Goal: Task Accomplishment & Management: Complete application form

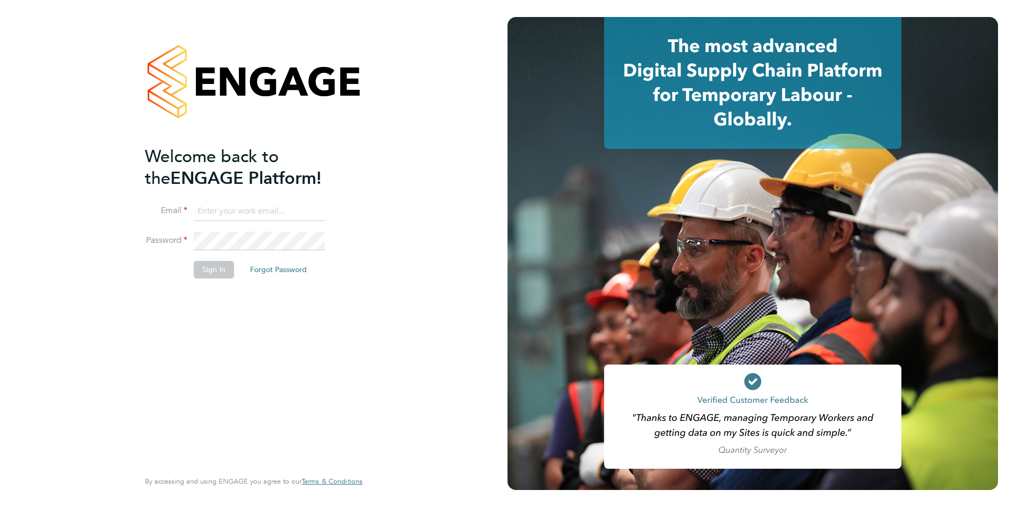
type input "rhymel@thrivesw.co.uk"
click at [216, 271] on button "Sign In" at bounding box center [214, 269] width 40 height 17
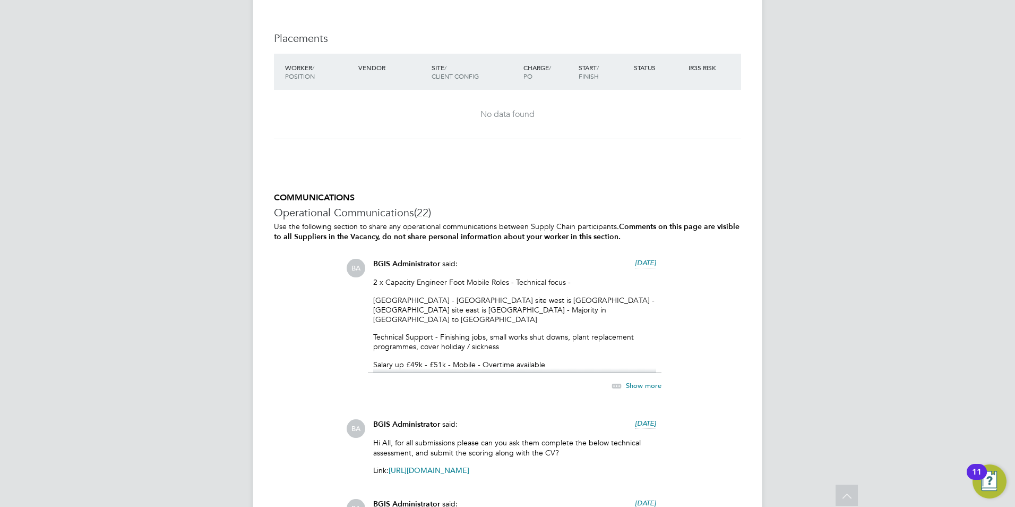
scroll to position [1805, 0]
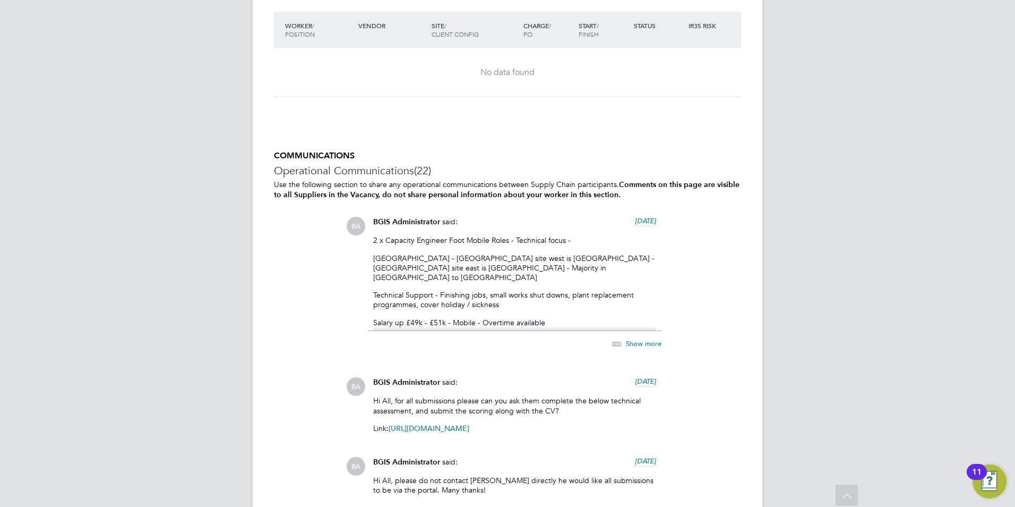
click at [639, 339] on span "Show more" at bounding box center [644, 343] width 36 height 9
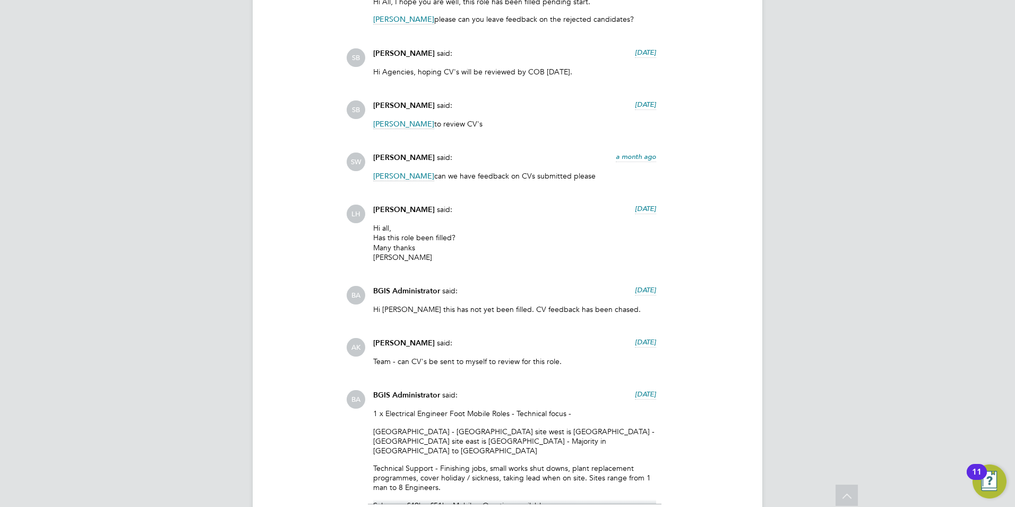
scroll to position [2974, 0]
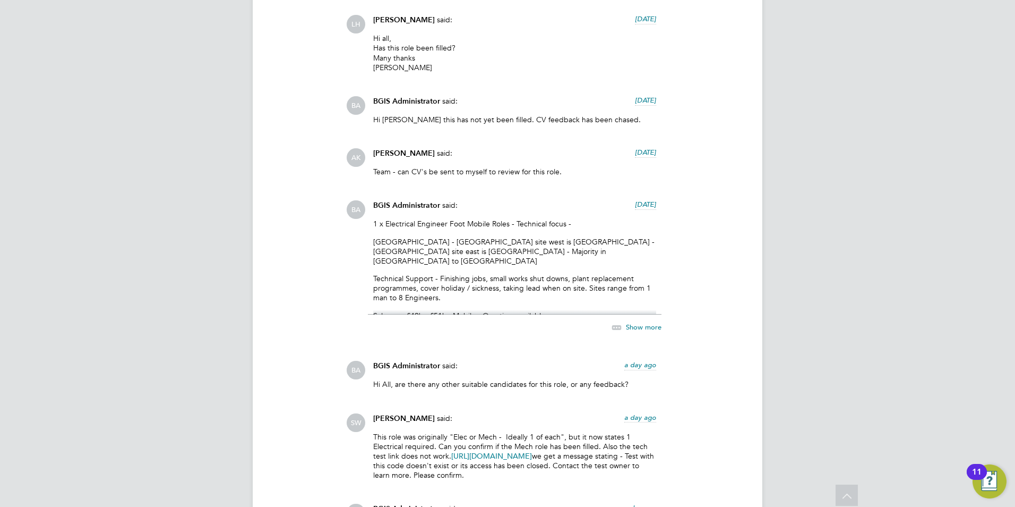
click at [633, 322] on span "Show more" at bounding box center [644, 326] width 36 height 9
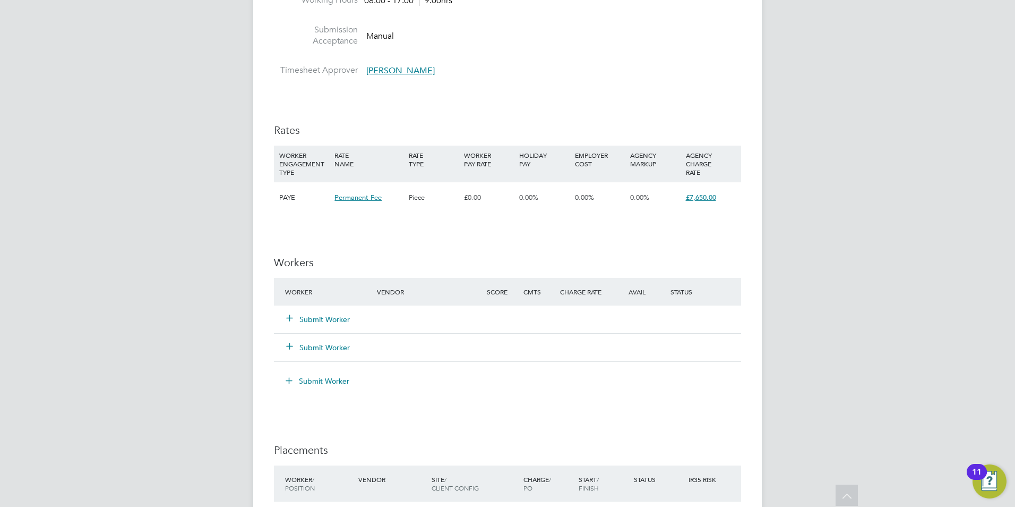
scroll to position [1450, 0]
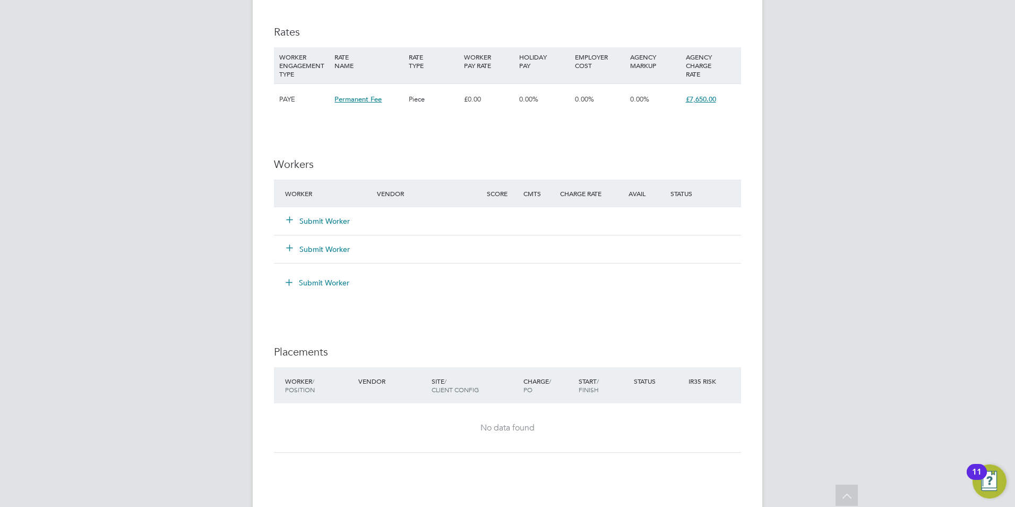
drag, startPoint x: 306, startPoint y: 198, endPoint x: 280, endPoint y: 199, distance: 26.0
click at [306, 216] on button "Submit Worker" at bounding box center [319, 221] width 64 height 11
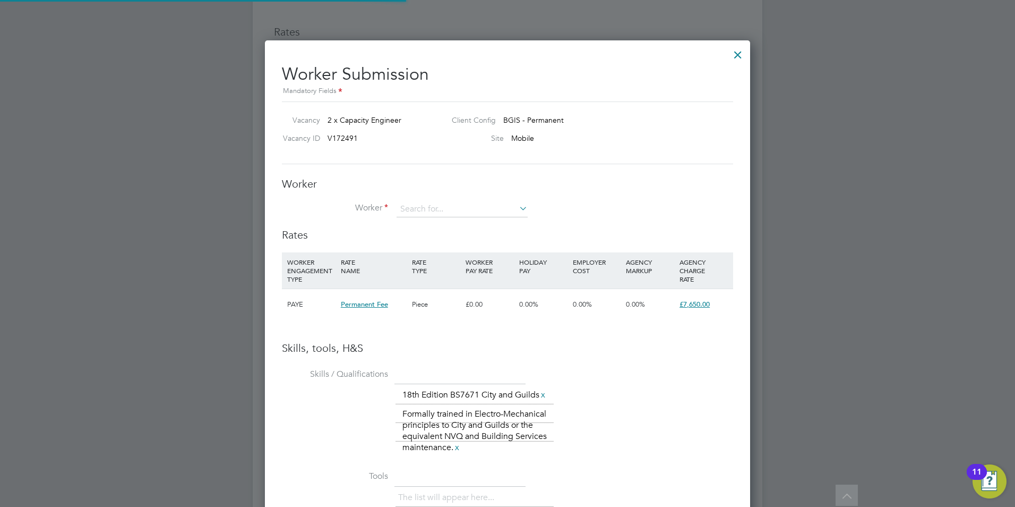
scroll to position [732, 486]
drag, startPoint x: 422, startPoint y: 208, endPoint x: 430, endPoint y: 213, distance: 9.6
click at [422, 208] on input at bounding box center [462, 209] width 131 height 16
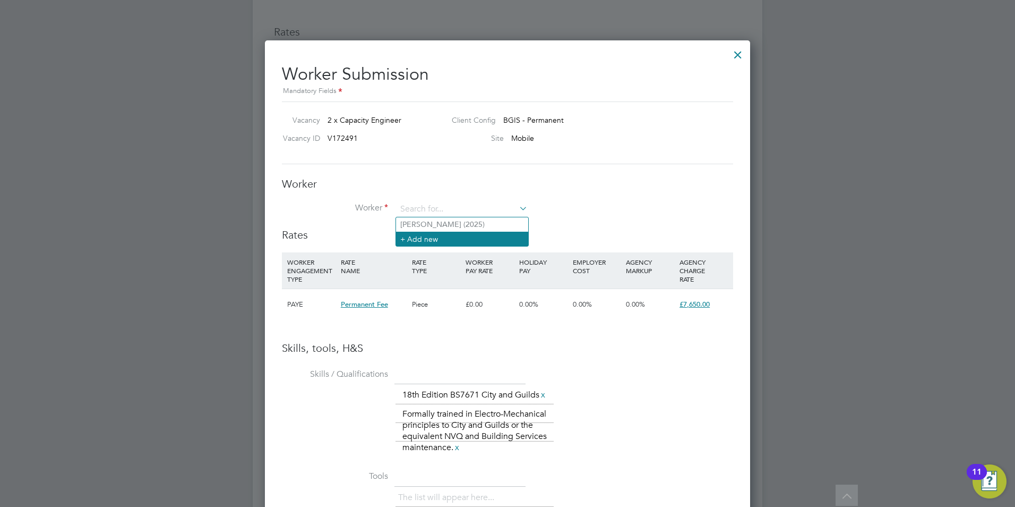
click at [422, 236] on li "+ Add new" at bounding box center [462, 239] width 132 height 14
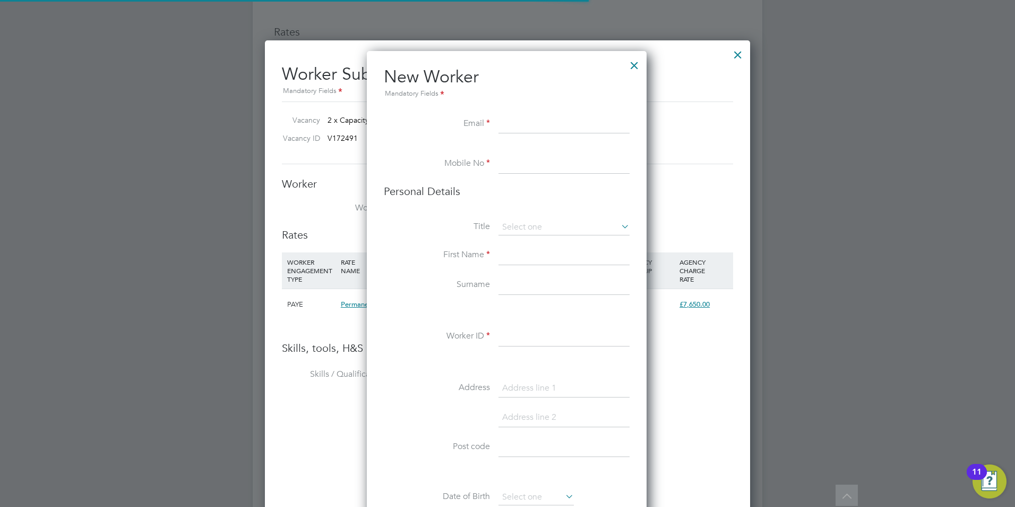
scroll to position [898, 281]
click at [532, 122] on input at bounding box center [564, 124] width 131 height 19
paste input "[EMAIL_ADDRESS][DOMAIN_NAME]"
type input "[EMAIL_ADDRESS][DOMAIN_NAME]"
click at [550, 162] on input at bounding box center [564, 164] width 131 height 19
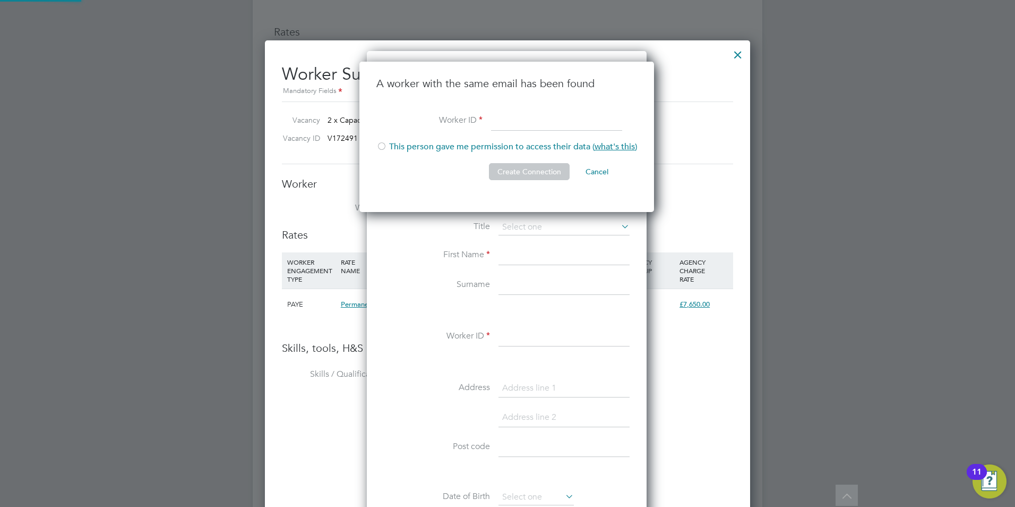
scroll to position [151, 296]
click at [529, 105] on li "A worker with the same email has been found" at bounding box center [506, 93] width 261 height 35
click at [736, 55] on div at bounding box center [738, 51] width 19 height 19
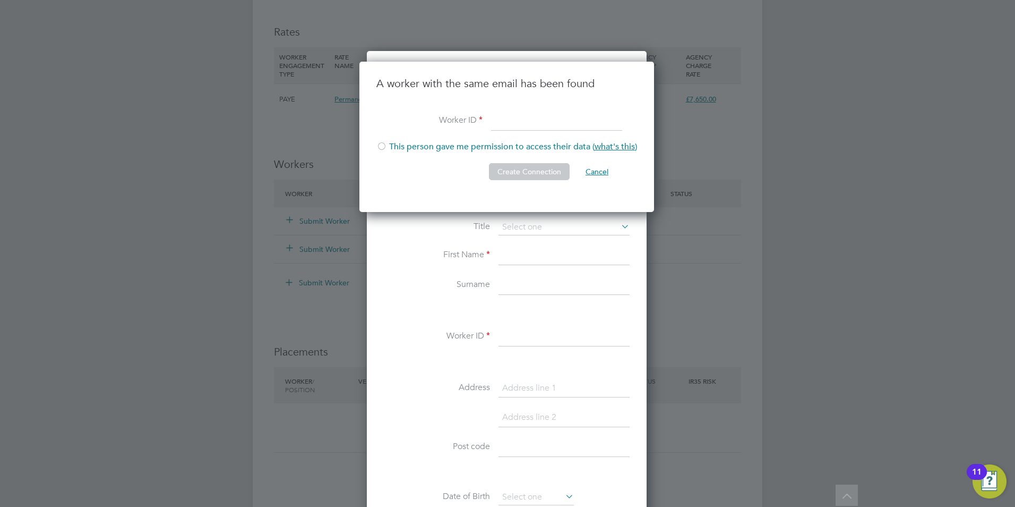
click at [597, 171] on button "Cancel" at bounding box center [597, 171] width 40 height 17
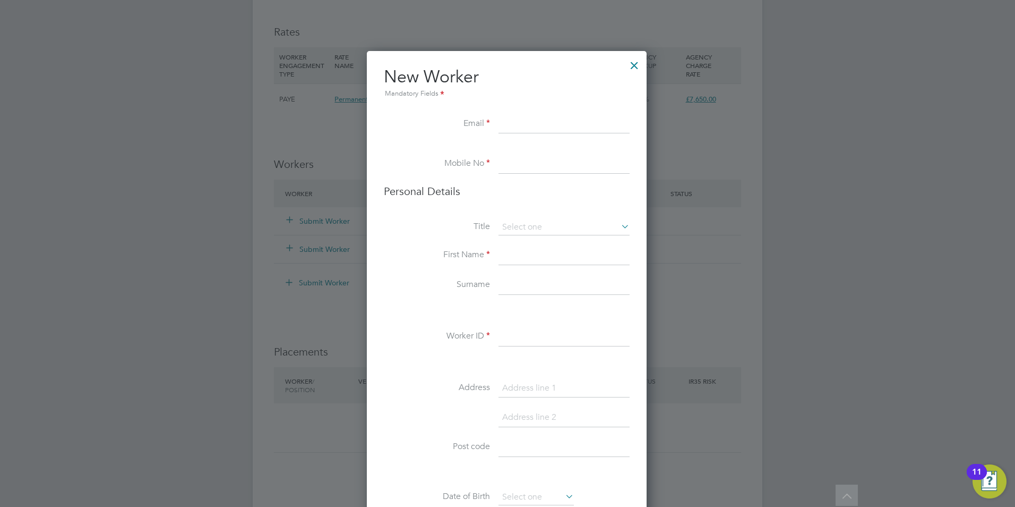
click at [588, 123] on input at bounding box center [564, 124] width 131 height 19
paste input "[EMAIL_ADDRESS][DOMAIN_NAME]"
type input "[EMAIL_ADDRESS][DOMAIN_NAME]"
click at [593, 170] on input at bounding box center [564, 164] width 131 height 19
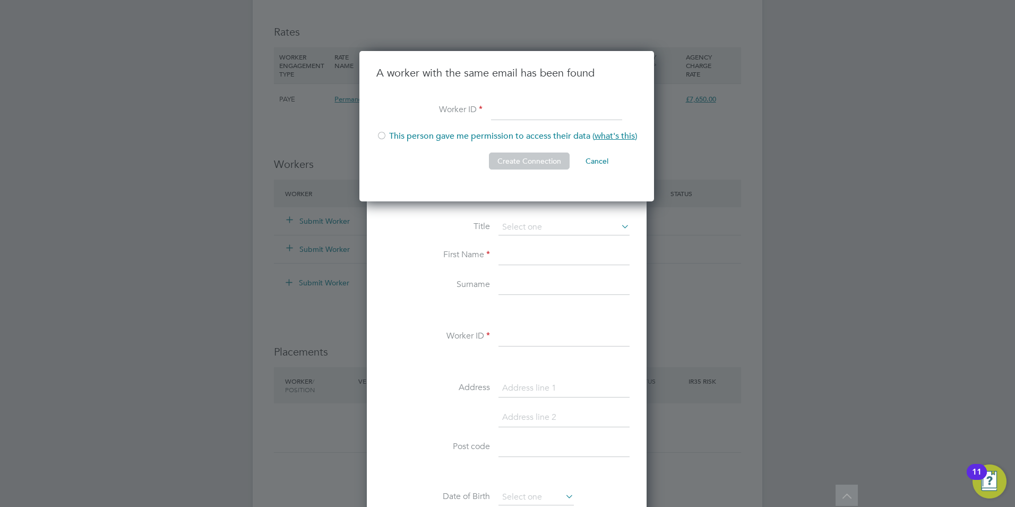
click at [432, 166] on li "Create Connection Cancel" at bounding box center [506, 166] width 261 height 28
click at [589, 160] on button "Cancel" at bounding box center [597, 160] width 40 height 17
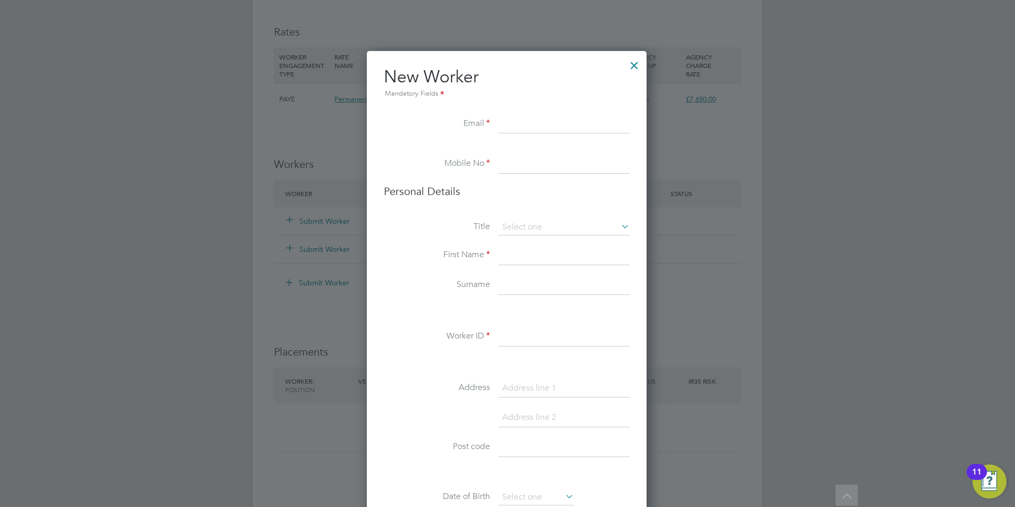
click at [517, 169] on input at bounding box center [564, 164] width 131 height 19
paste input "[PERSON_NAME]"
type input "[PERSON_NAME]"
click at [524, 185] on h3 "Personal Details" at bounding box center [507, 191] width 246 height 14
click at [578, 113] on li "New Worker Mandatory Fields" at bounding box center [507, 90] width 246 height 49
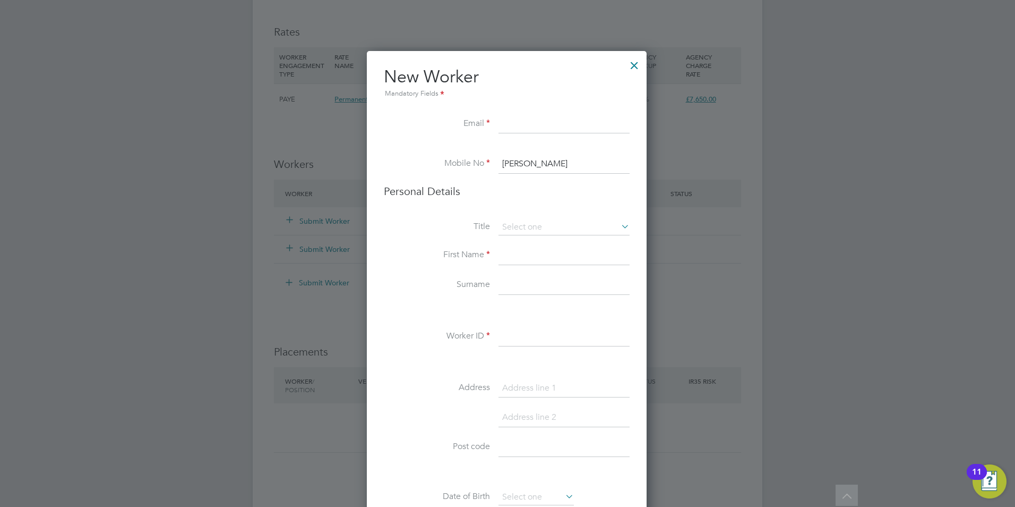
click at [570, 124] on input at bounding box center [564, 124] width 131 height 19
click at [485, 142] on li "Email" at bounding box center [507, 130] width 246 height 30
click at [558, 161] on input "[PERSON_NAME]" at bounding box center [564, 164] width 131 height 19
click at [560, 162] on input "[PERSON_NAME]" at bounding box center [564, 164] width 131 height 19
click at [571, 113] on li "New Worker Mandatory Fields" at bounding box center [507, 90] width 246 height 49
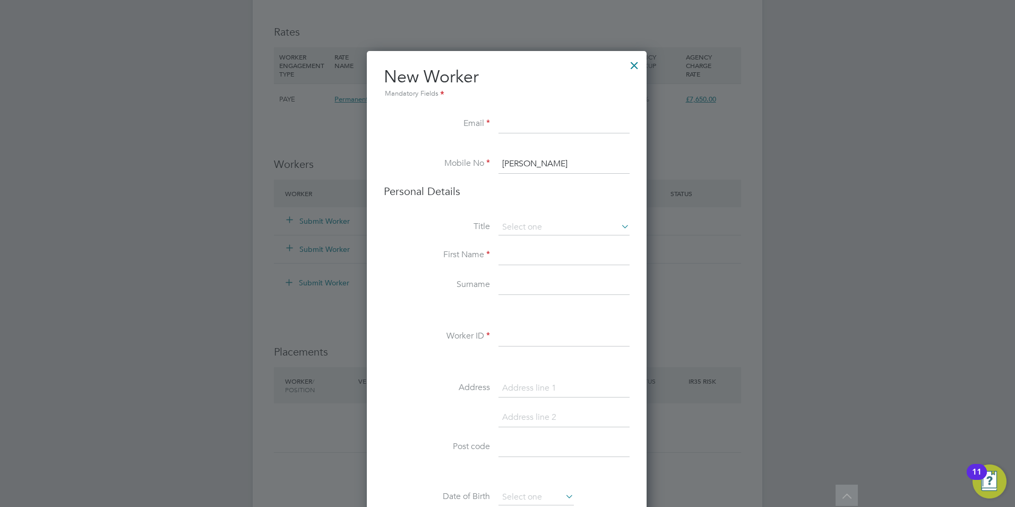
drag, startPoint x: 558, startPoint y: 164, endPoint x: 461, endPoint y: 149, distance: 97.7
click at [461, 149] on ul "New Worker Mandatory Fields Email Mobile No [PERSON_NAME] Personal Details Titl…" at bounding box center [507, 496] width 246 height 861
click at [536, 166] on input at bounding box center [564, 164] width 131 height 19
paste input "7760 681227"
type input "07760 681227"
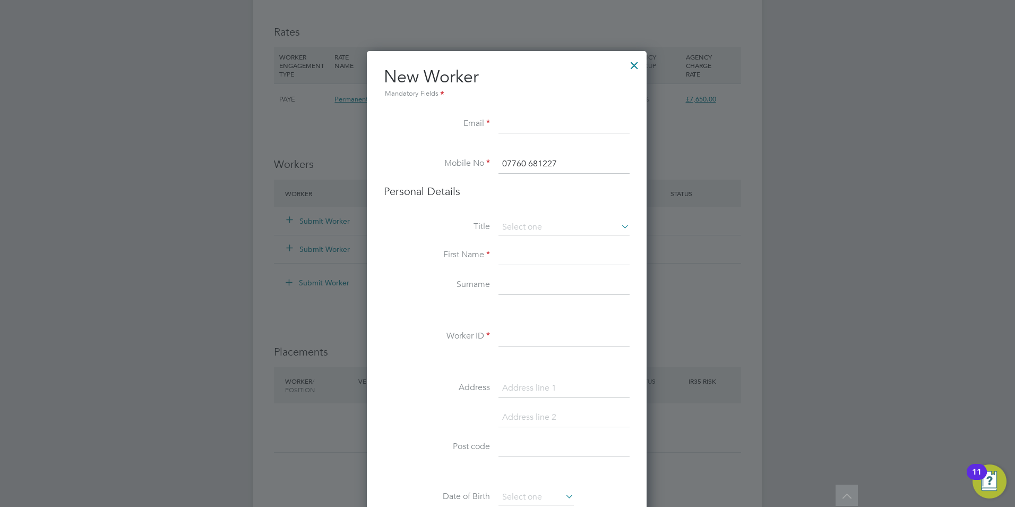
click at [566, 198] on li "Personal Details" at bounding box center [507, 201] width 246 height 35
click at [596, 127] on input at bounding box center [564, 124] width 131 height 19
click at [550, 100] on li "New Worker Mandatory Fields" at bounding box center [507, 90] width 246 height 49
click at [477, 155] on li "Mobile No [PHONE_NUMBER]" at bounding box center [507, 170] width 246 height 30
click at [509, 254] on input at bounding box center [564, 255] width 131 height 19
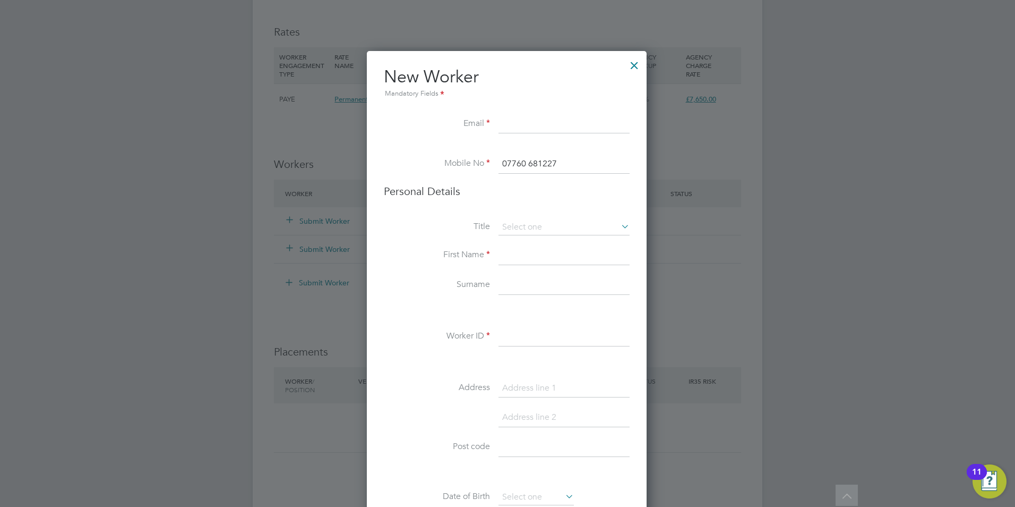
click at [629, 65] on div at bounding box center [634, 62] width 19 height 19
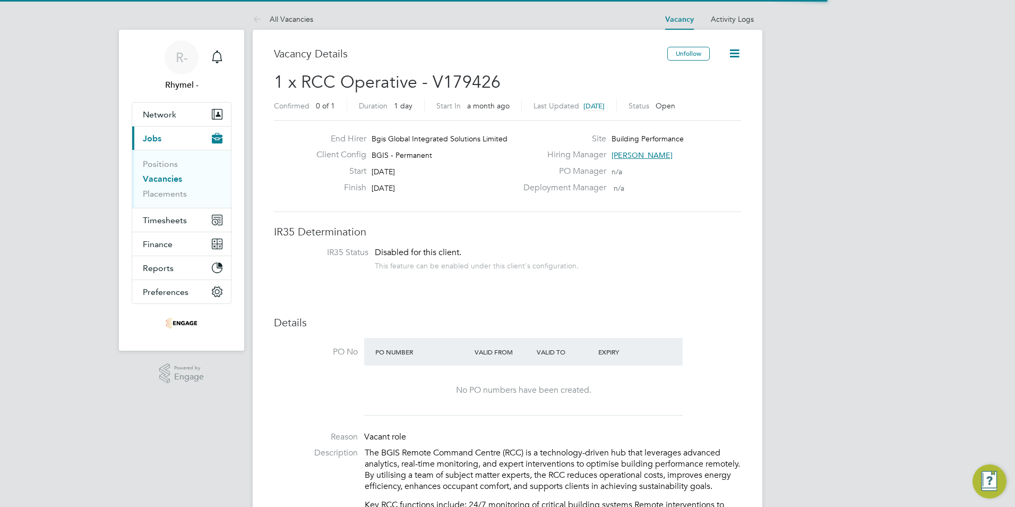
scroll to position [31, 74]
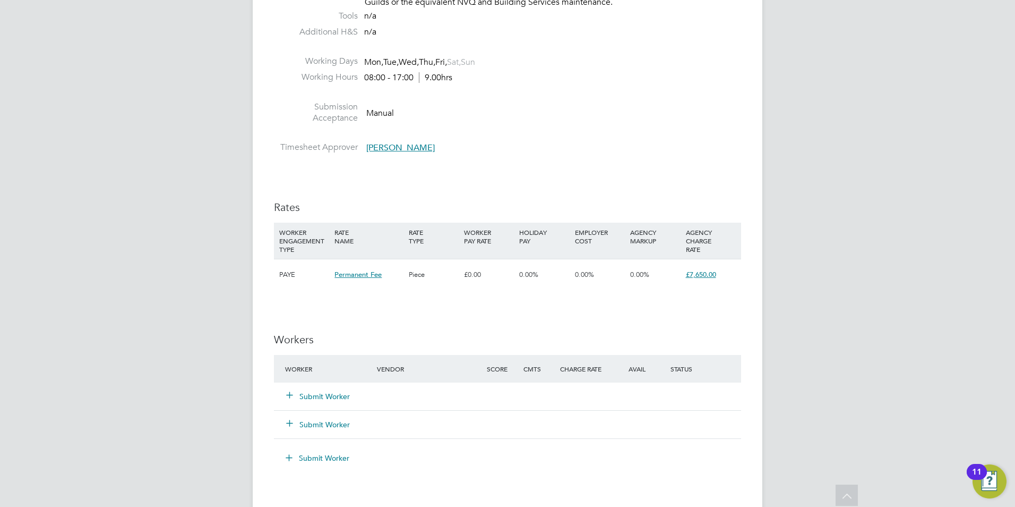
scroll to position [1381, 0]
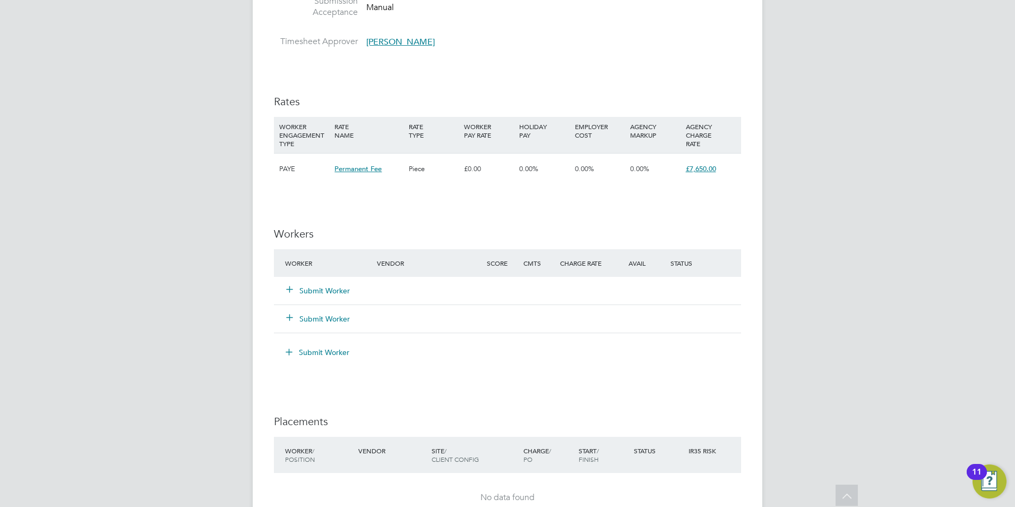
click at [333, 285] on button "Submit Worker" at bounding box center [319, 290] width 64 height 11
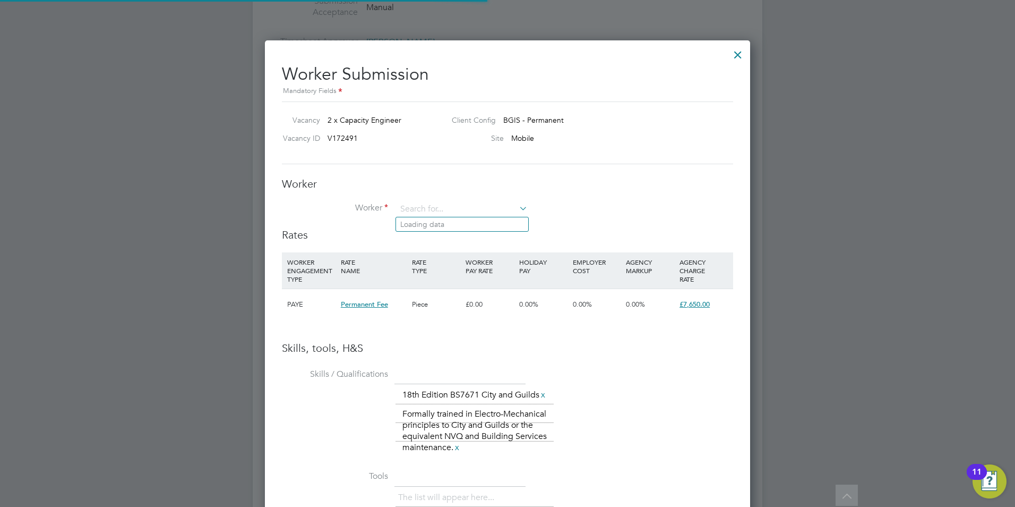
scroll to position [31, 72]
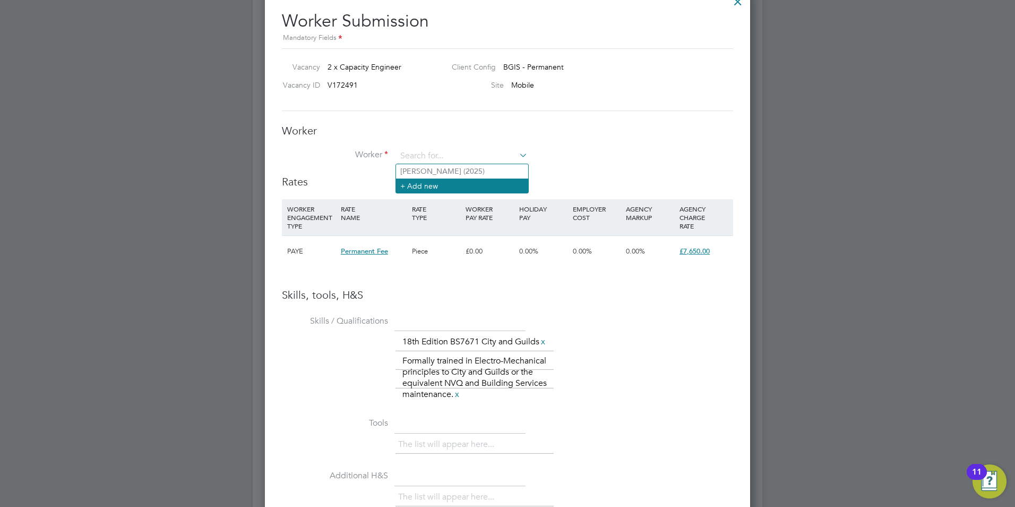
click at [422, 186] on li "+ Add new" at bounding box center [462, 185] width 132 height 14
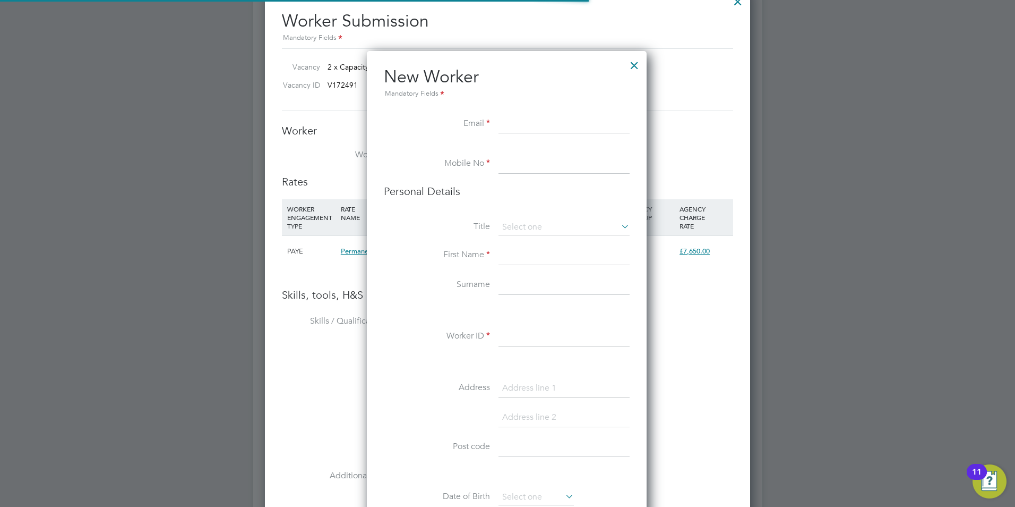
scroll to position [898, 281]
click at [501, 169] on input at bounding box center [564, 164] width 131 height 19
type input "KHALID YOUSIF"
click at [528, 226] on input at bounding box center [564, 227] width 131 height 16
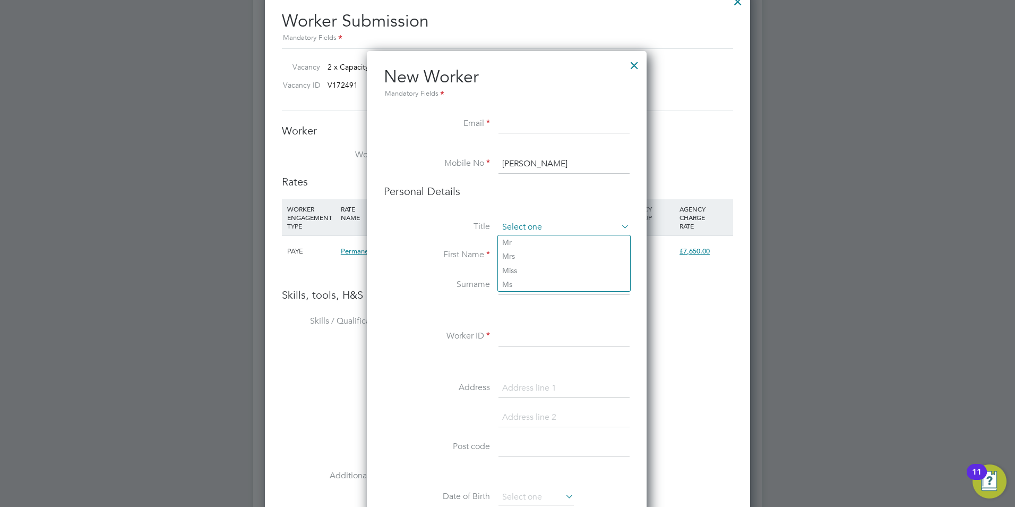
click at [528, 226] on input at bounding box center [564, 227] width 131 height 16
click at [561, 165] on input "KHALID YOUSIF" at bounding box center [564, 164] width 131 height 19
drag, startPoint x: 570, startPoint y: 164, endPoint x: 502, endPoint y: 164, distance: 67.4
click at [502, 164] on input "KHALID YOUSIF" at bounding box center [564, 164] width 131 height 19
drag, startPoint x: 478, startPoint y: 166, endPoint x: 718, endPoint y: 250, distance: 254.3
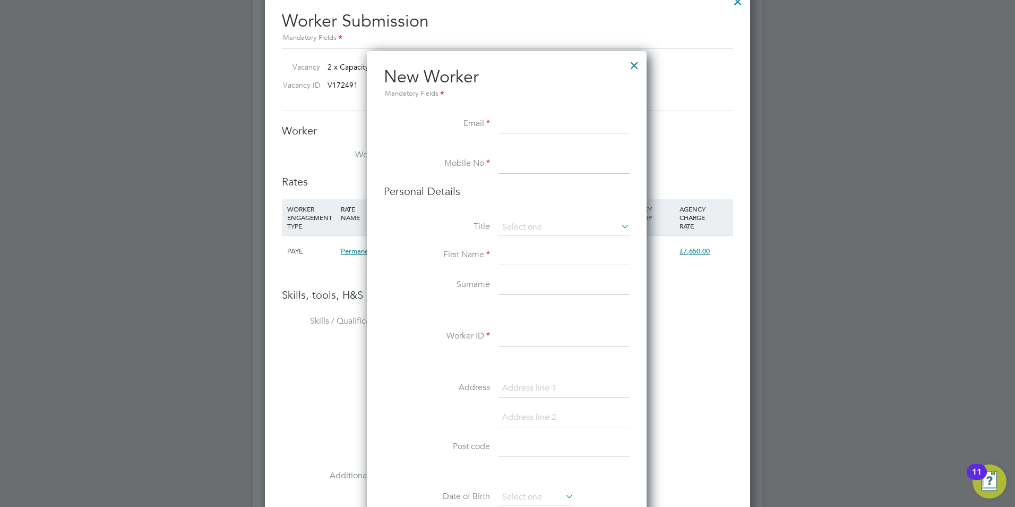
click at [537, 194] on ul "New Worker Mandatory Fields Email Mobile No Personal Details Title First Name S…" at bounding box center [507, 496] width 246 height 861
click at [570, 159] on input at bounding box center [564, 164] width 131 height 19
type input "07766414982"
click at [535, 205] on li "Personal Details" at bounding box center [507, 201] width 246 height 35
click at [540, 225] on input at bounding box center [564, 227] width 131 height 16
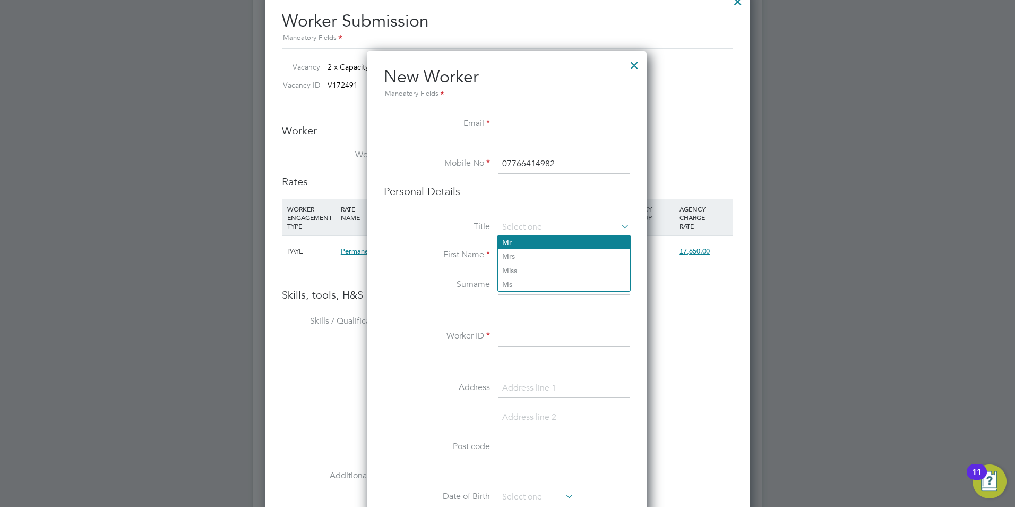
click at [547, 244] on li "Mr" at bounding box center [564, 242] width 132 height 14
type input "Mr"
click at [538, 254] on input at bounding box center [564, 255] width 131 height 19
type input "k"
type input "Khalid"
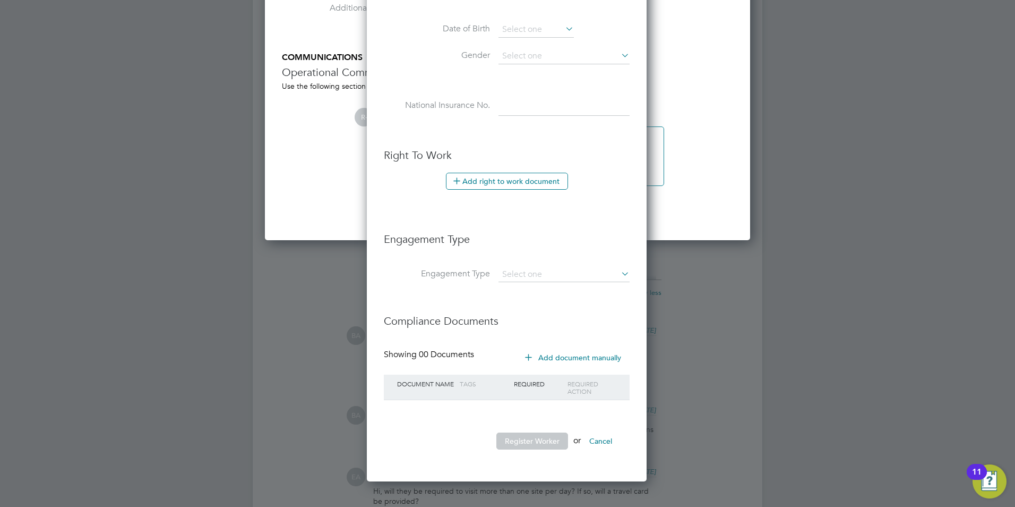
scroll to position [1912, 0]
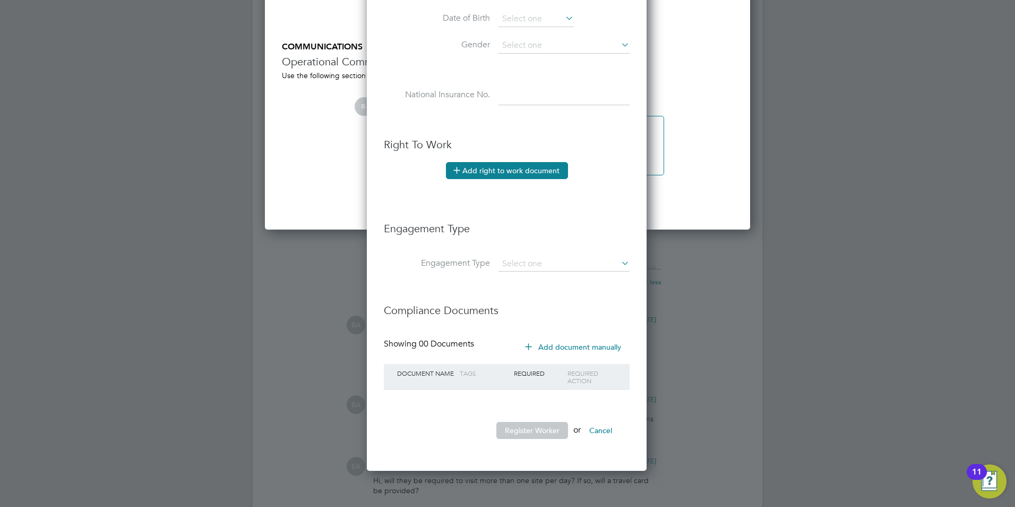
type input "Yousif"
click at [516, 175] on button "Add right to work document" at bounding box center [507, 170] width 122 height 17
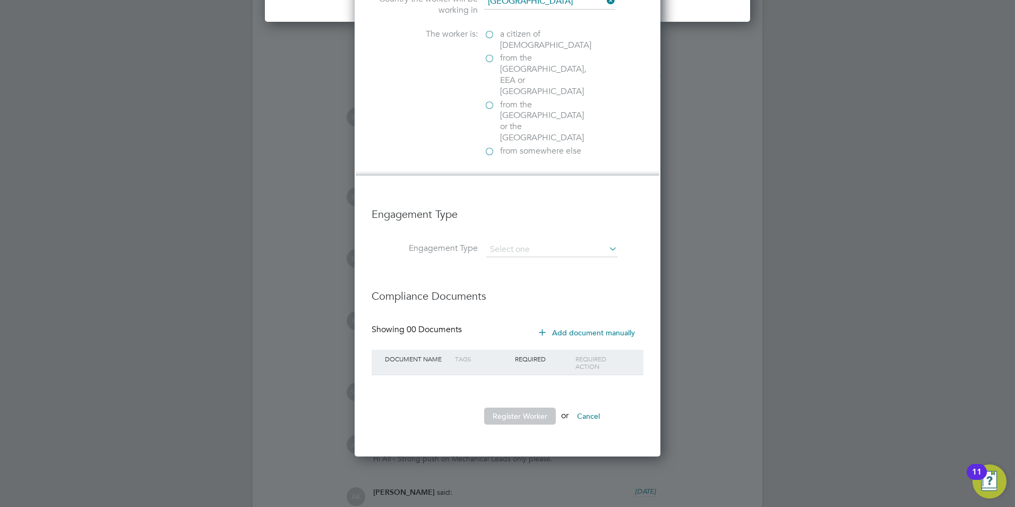
scroll to position [2124, 0]
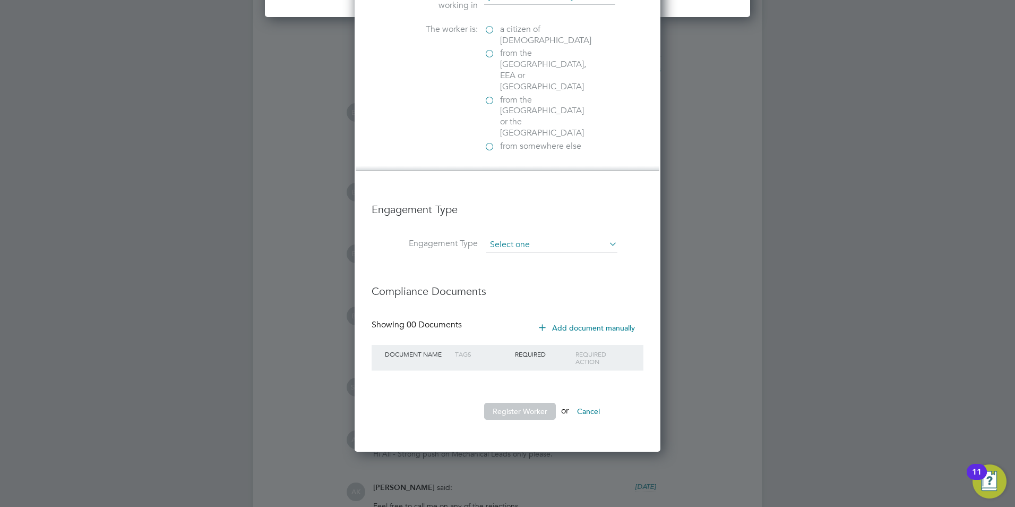
click at [552, 237] on input at bounding box center [551, 244] width 131 height 15
click at [531, 239] on li "PAYE Direct" at bounding box center [552, 241] width 132 height 15
type input "PAYE Direct"
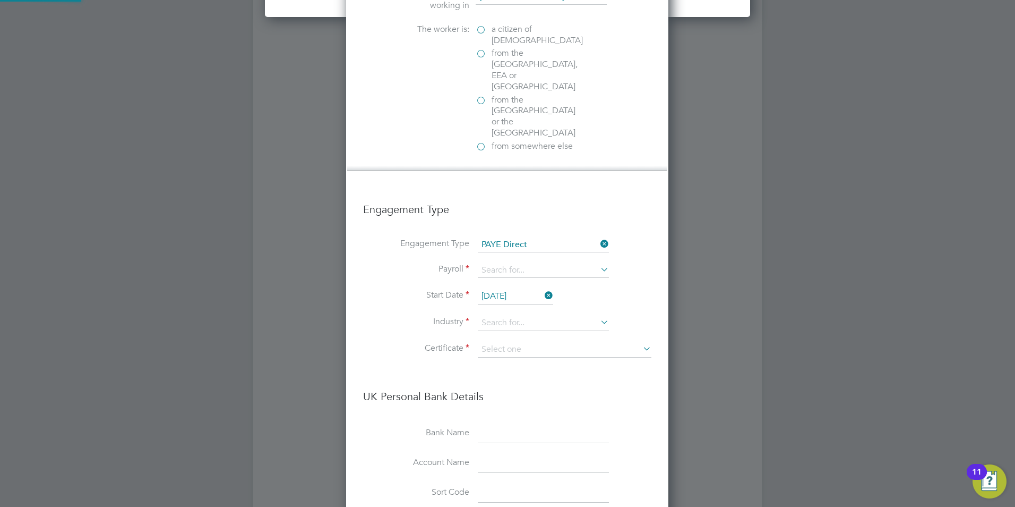
scroll to position [1367, 323]
click at [517, 315] on input at bounding box center [543, 323] width 131 height 16
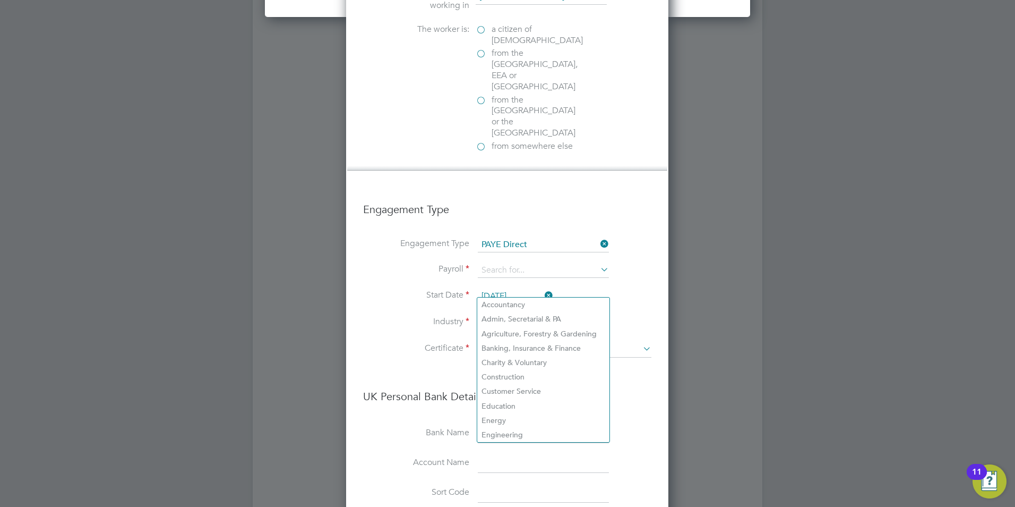
click at [517, 315] on input at bounding box center [543, 323] width 131 height 16
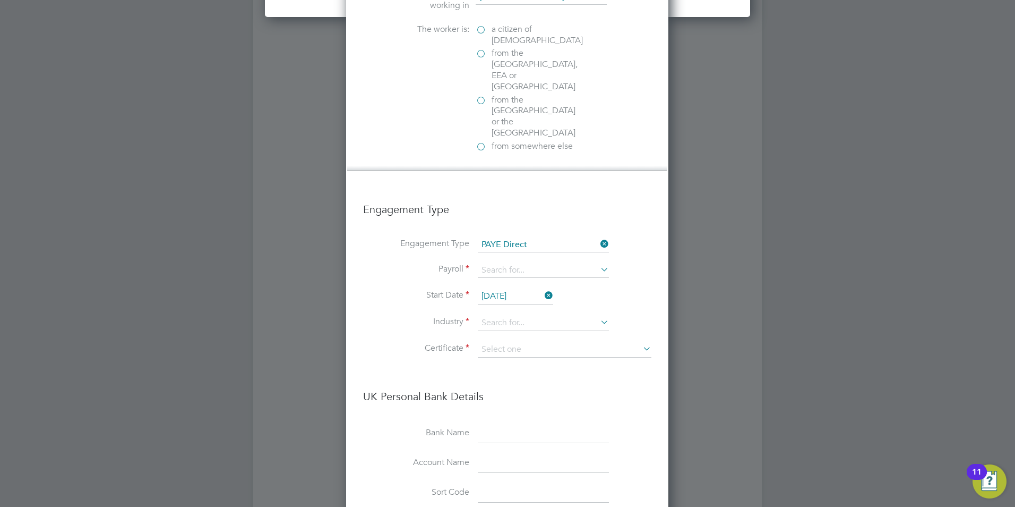
click at [408, 316] on label "Industry" at bounding box center [416, 321] width 106 height 11
click at [598, 236] on icon at bounding box center [598, 243] width 0 height 15
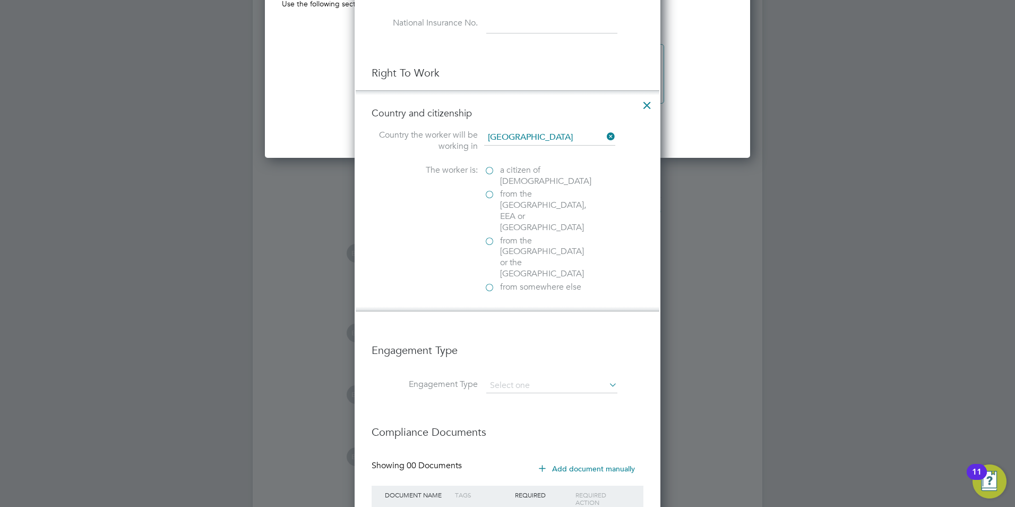
scroll to position [1965, 0]
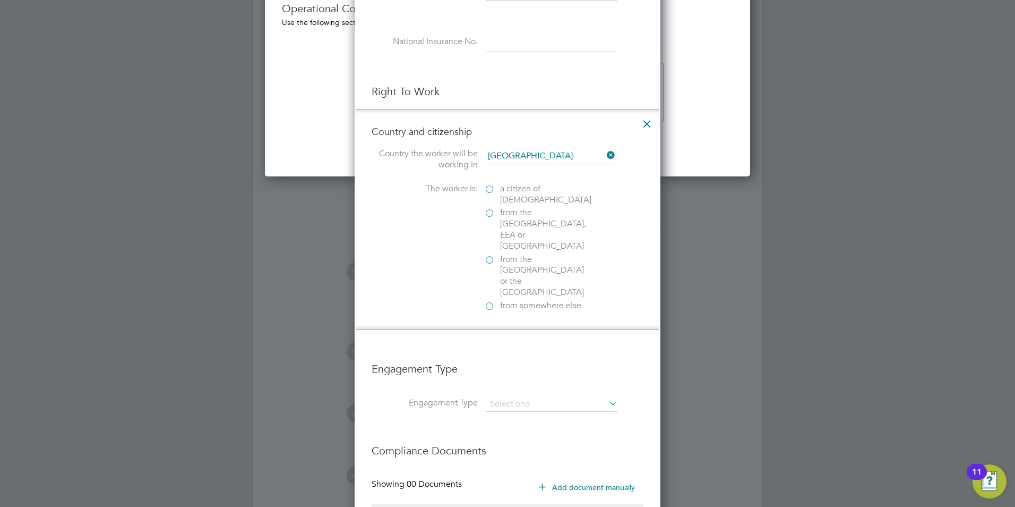
click at [491, 189] on label "a citizen of [DEMOGRAPHIC_DATA]" at bounding box center [537, 194] width 106 height 22
click at [0, 0] on input "a citizen of [DEMOGRAPHIC_DATA]" at bounding box center [0, 0] width 0 height 0
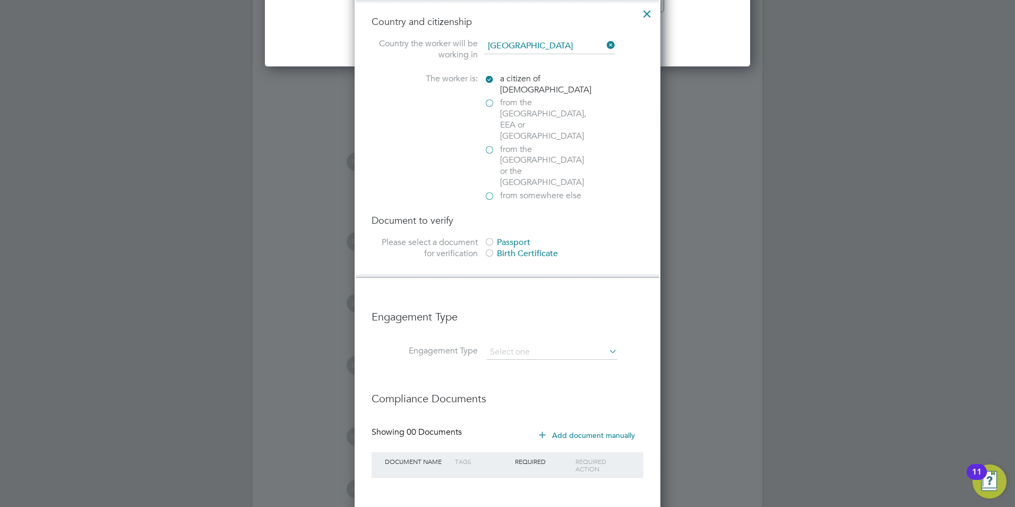
scroll to position [2071, 0]
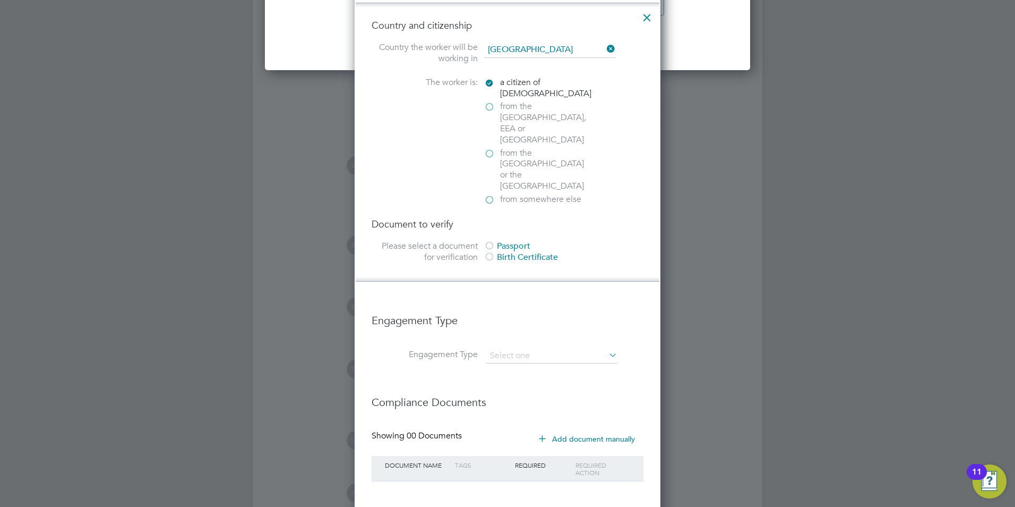
click at [488, 82] on label "a citizen of [DEMOGRAPHIC_DATA]" at bounding box center [537, 88] width 106 height 22
click at [0, 0] on input "a citizen of [DEMOGRAPHIC_DATA]" at bounding box center [0, 0] width 0 height 0
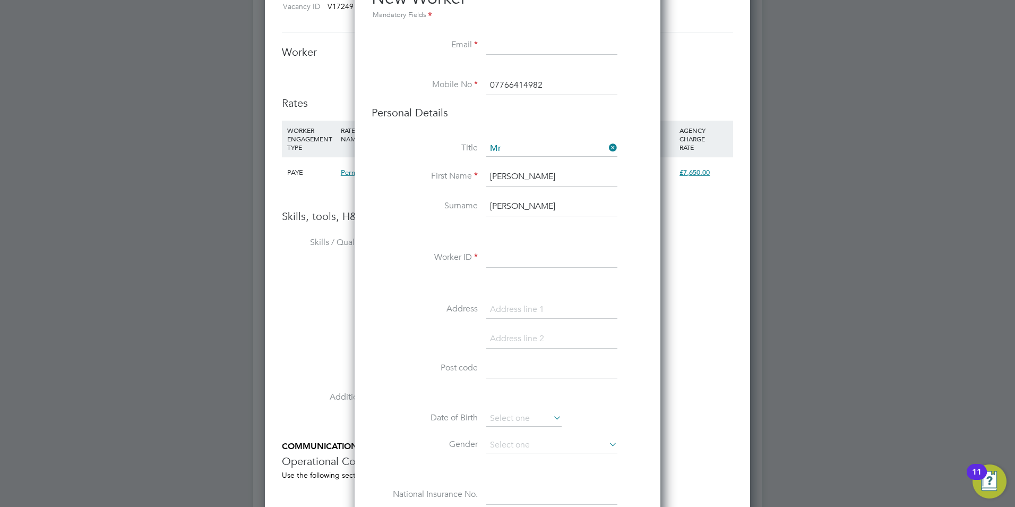
scroll to position [1487, 0]
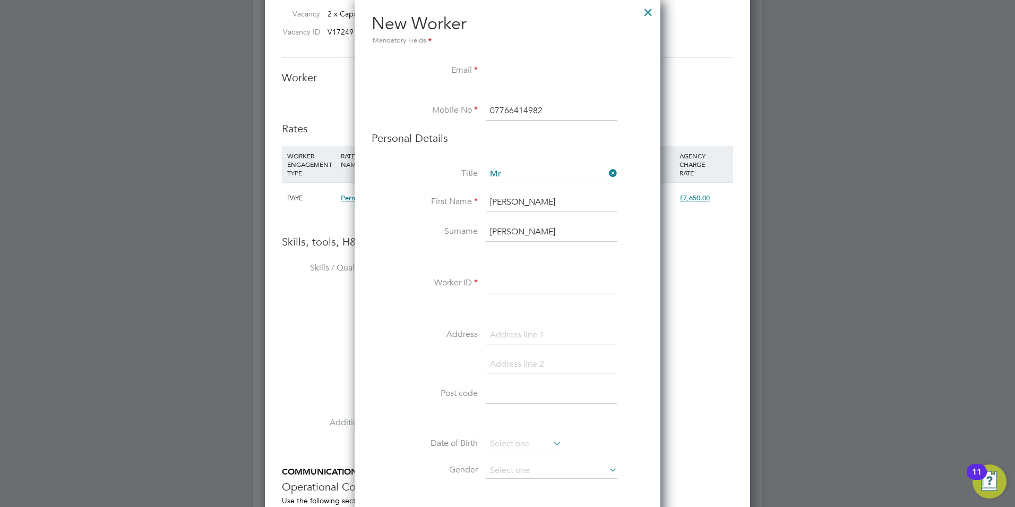
click at [518, 286] on input at bounding box center [551, 283] width 131 height 19
type input "2025"
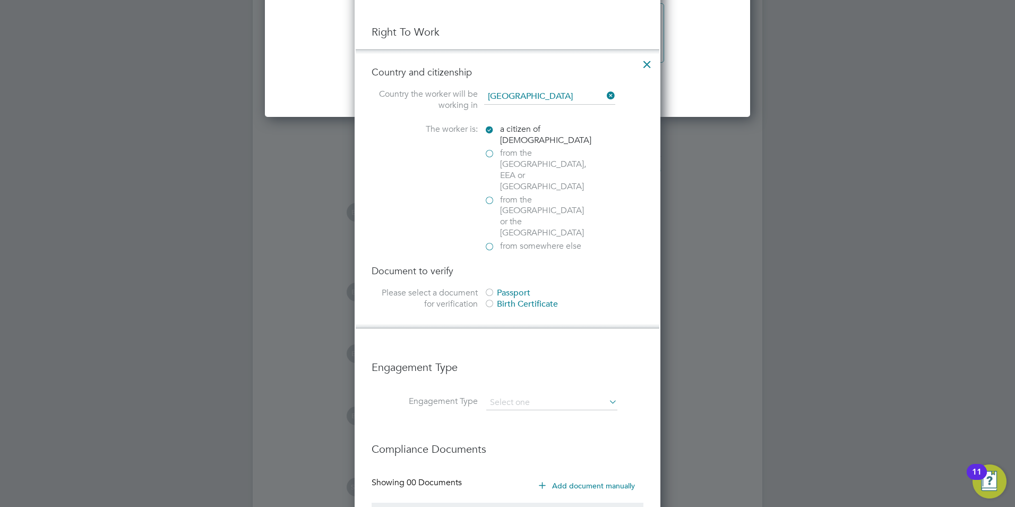
scroll to position [2071, 0]
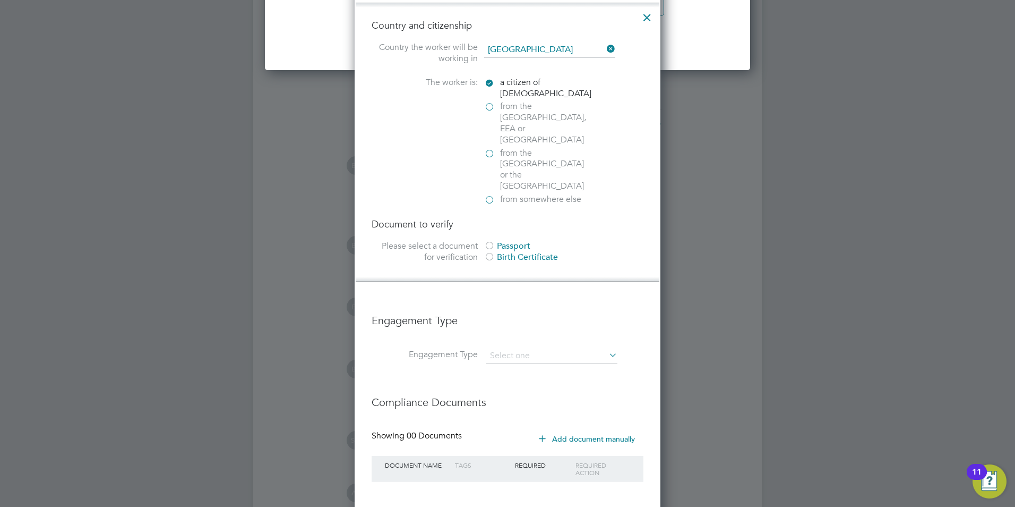
click at [490, 241] on div at bounding box center [489, 246] width 11 height 11
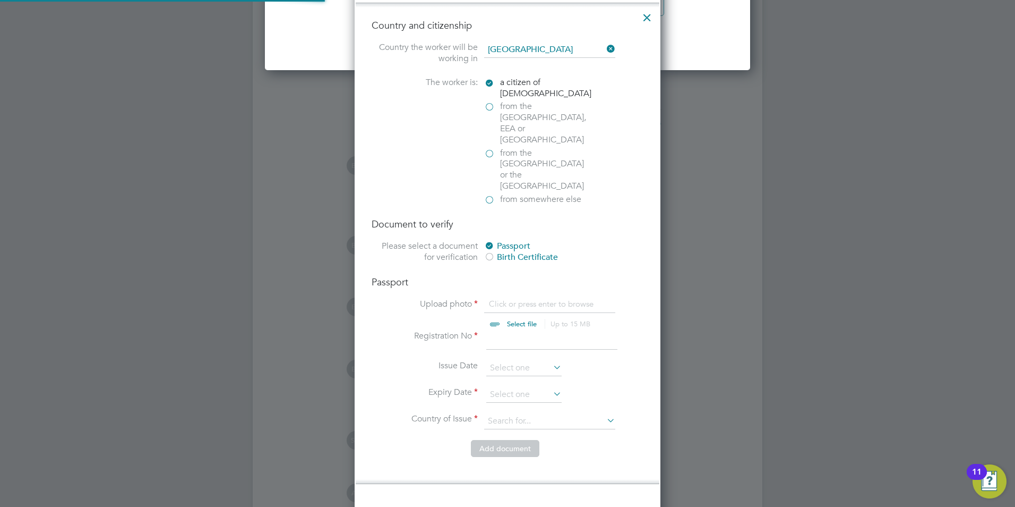
scroll to position [14, 132]
click at [493, 252] on div at bounding box center [489, 257] width 11 height 11
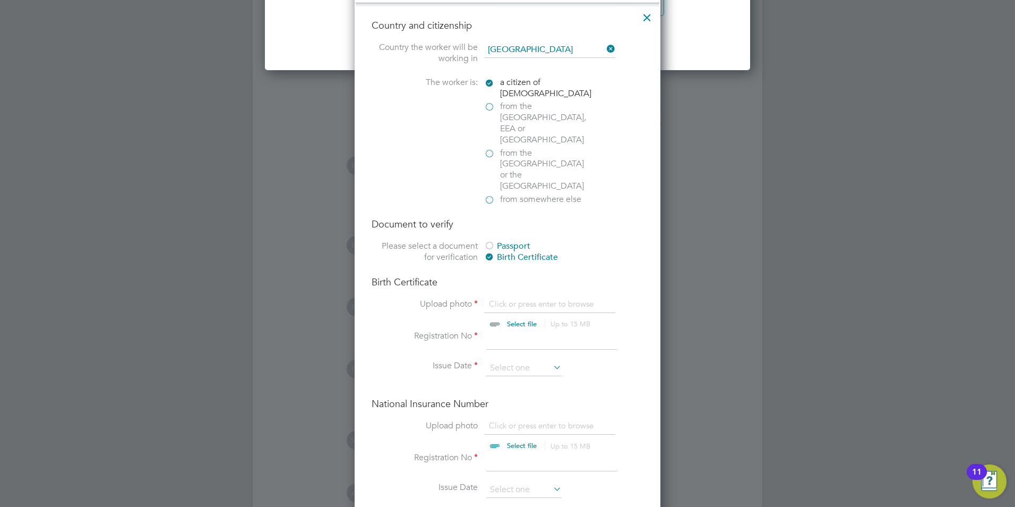
click at [459, 218] on h4 "Document to verify" at bounding box center [508, 224] width 272 height 12
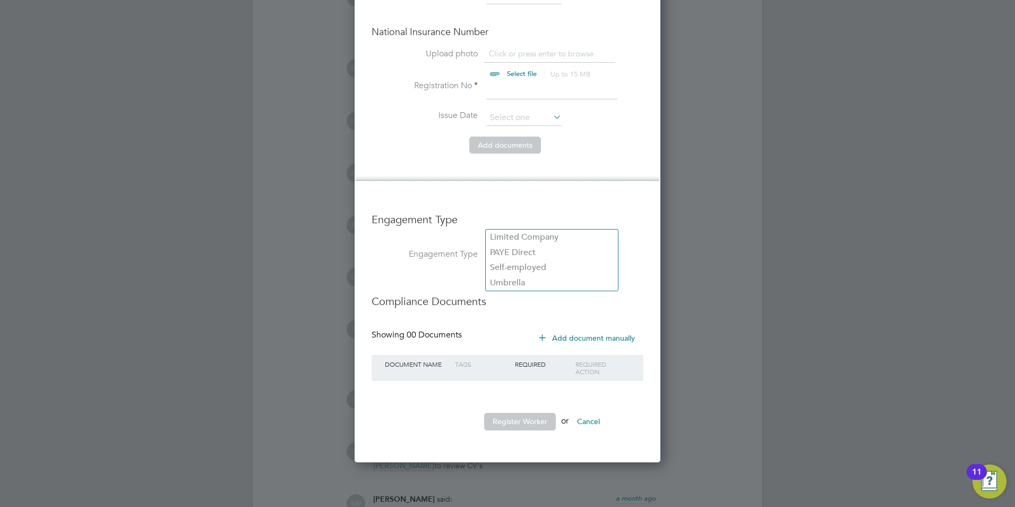
click at [512, 247] on input at bounding box center [551, 254] width 131 height 15
click at [551, 251] on li "PAYE Direct" at bounding box center [552, 252] width 132 height 15
type input "PAYE Direct"
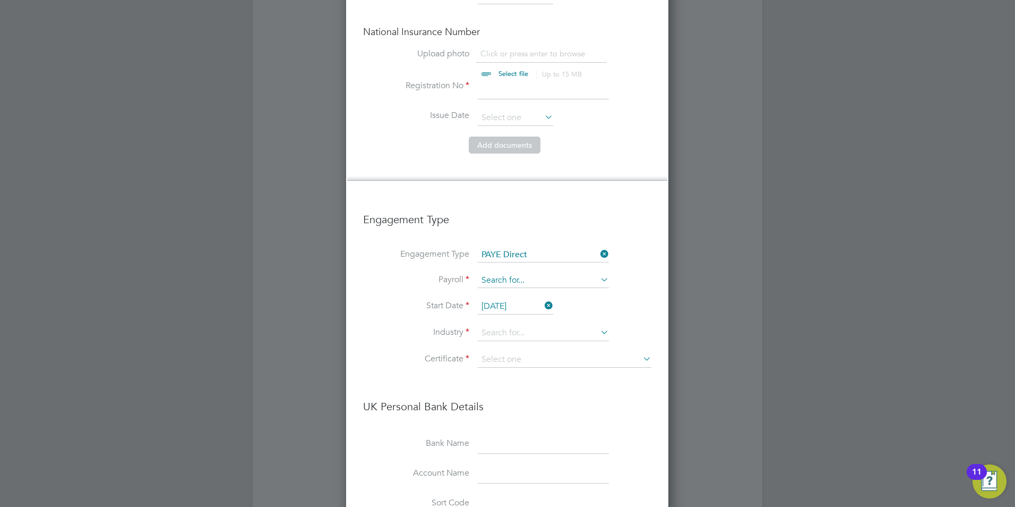
click at [498, 273] on input at bounding box center [543, 280] width 131 height 15
click at [501, 260] on li "PAYE" at bounding box center [543, 262] width 132 height 15
type input "PAYE"
click at [516, 325] on input at bounding box center [543, 333] width 131 height 16
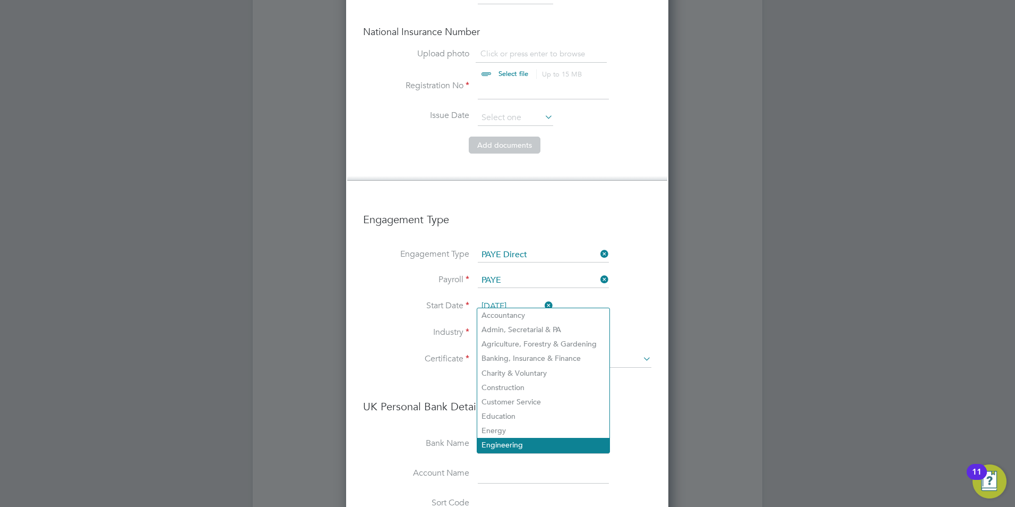
click at [515, 438] on li "Engineering" at bounding box center [543, 445] width 132 height 14
type input "Engineering"
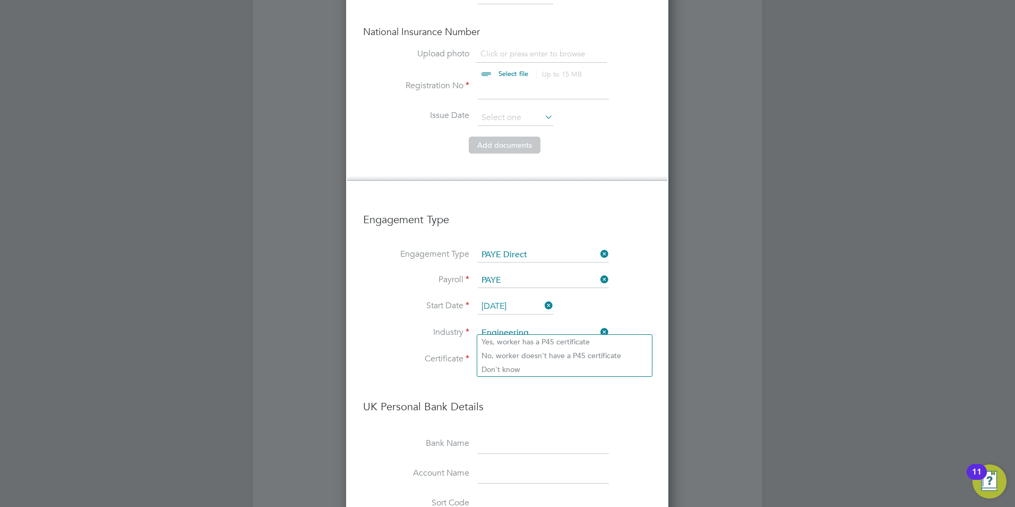
click at [507, 352] on input at bounding box center [565, 360] width 174 height 16
click at [514, 367] on li "Don't know" at bounding box center [564, 369] width 175 height 14
type input "Don't know"
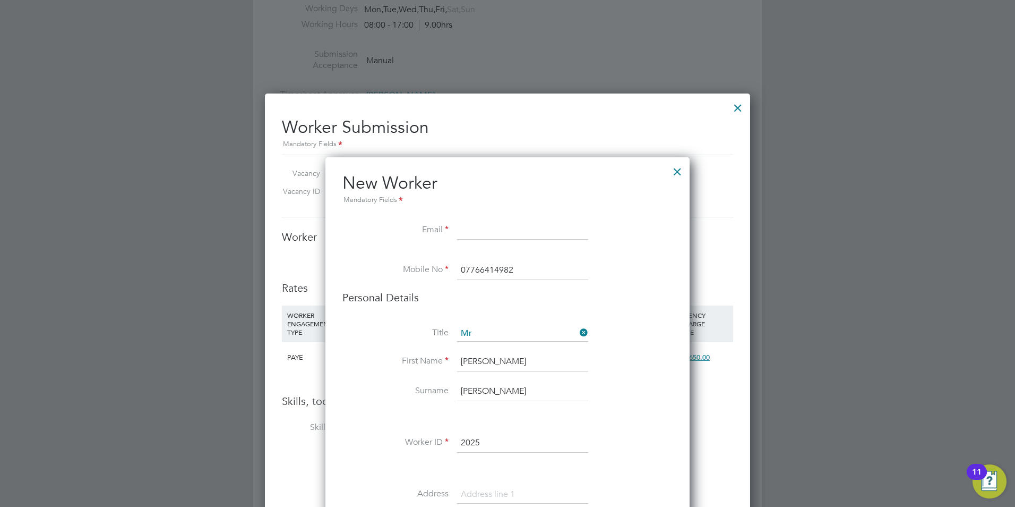
click at [484, 233] on input at bounding box center [522, 230] width 131 height 19
type input "gtgtrg"
click at [656, 312] on li "Personal Details" at bounding box center [508, 307] width 330 height 35
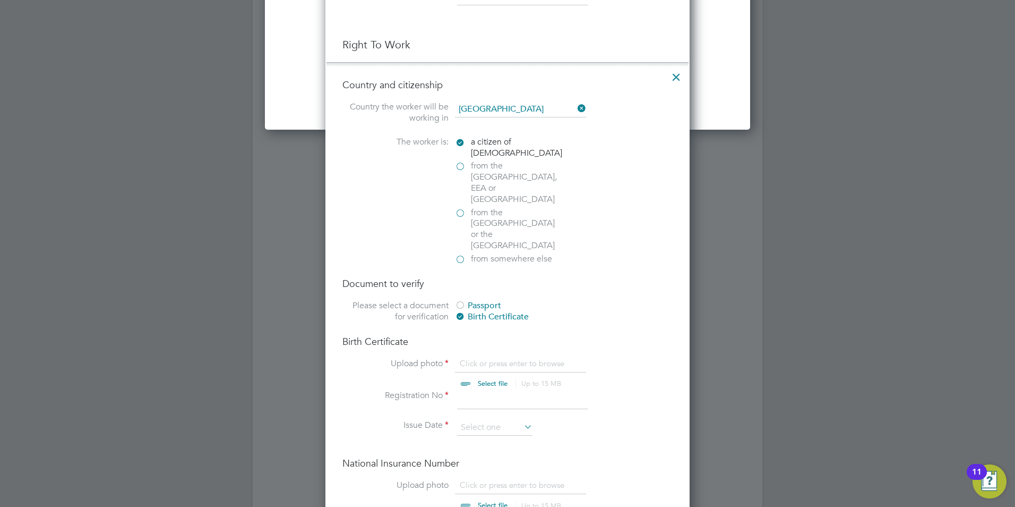
scroll to position [2018, 0]
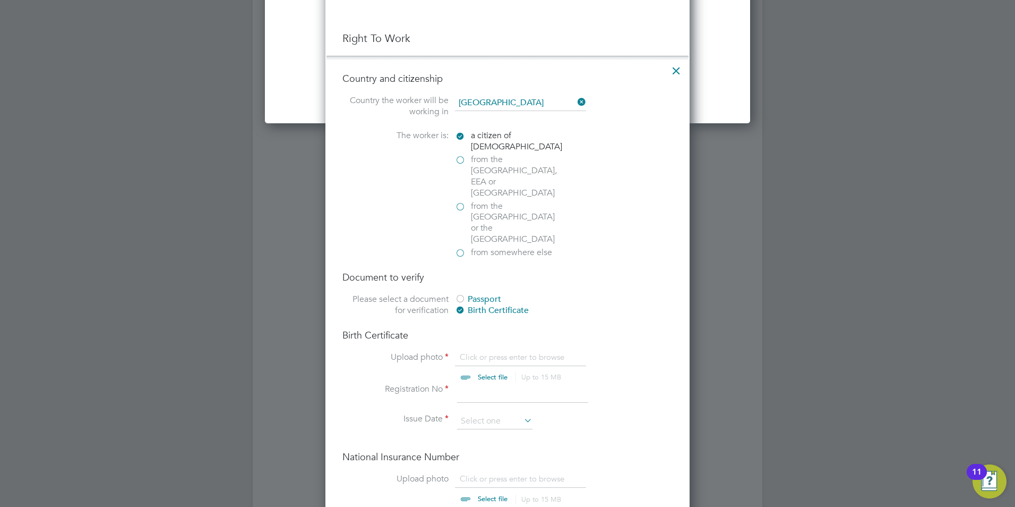
click at [460, 137] on label "a citizen of [DEMOGRAPHIC_DATA]" at bounding box center [508, 141] width 106 height 22
click at [0, 0] on input "a citizen of [DEMOGRAPHIC_DATA]" at bounding box center [0, 0] width 0 height 0
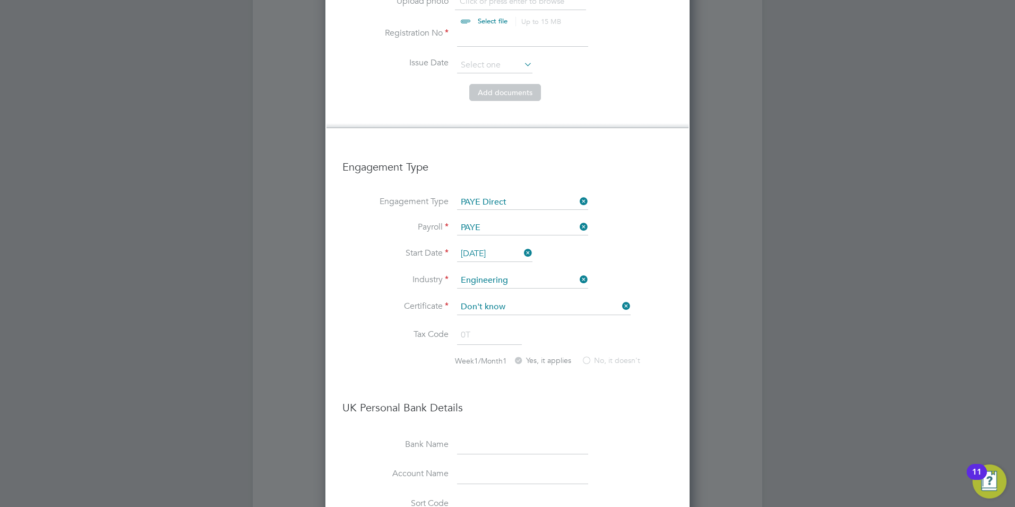
scroll to position [2496, 0]
click at [578, 193] on icon at bounding box center [578, 200] width 0 height 15
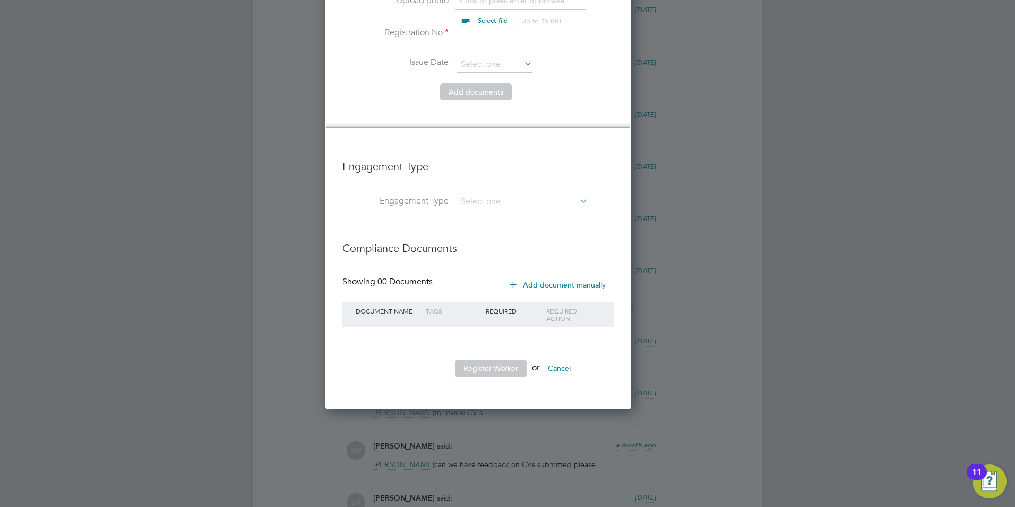
scroll to position [1387, 306]
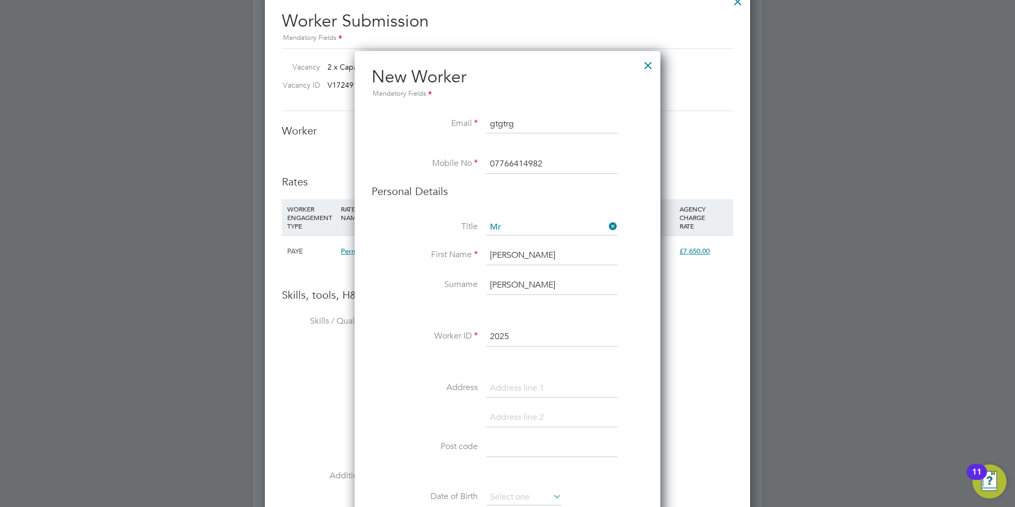
drag, startPoint x: 536, startPoint y: 119, endPoint x: 436, endPoint y: 118, distance: 99.3
click at [436, 118] on li "Email gtgtrg" at bounding box center [508, 130] width 272 height 30
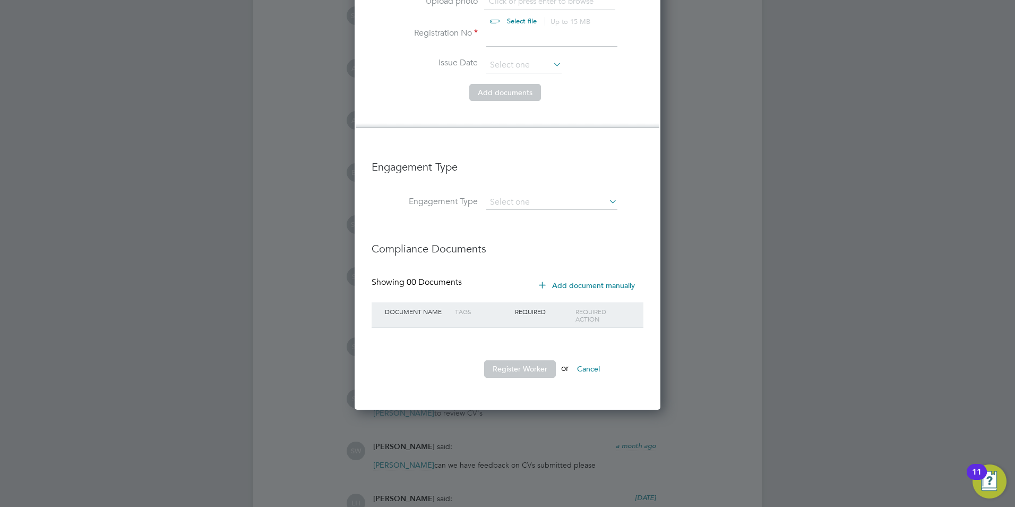
scroll to position [2496, 0]
click at [550, 194] on input at bounding box center [551, 201] width 131 height 15
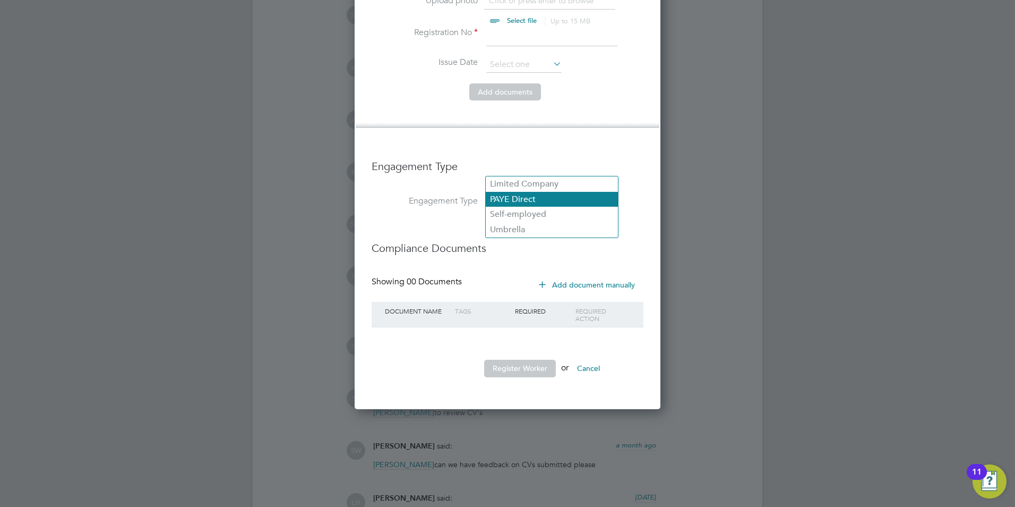
click at [531, 202] on li "PAYE Direct" at bounding box center [552, 199] width 132 height 15
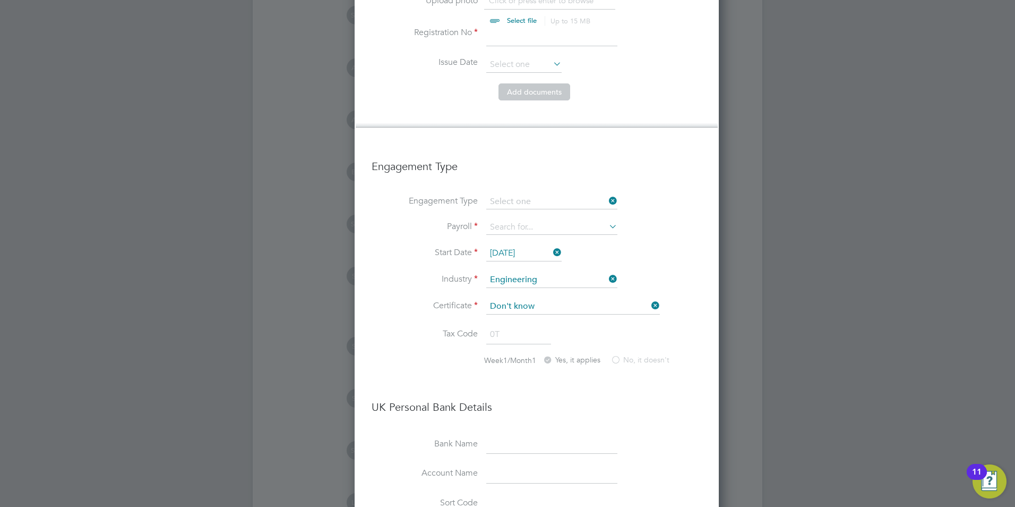
type input "PAYE Direct"
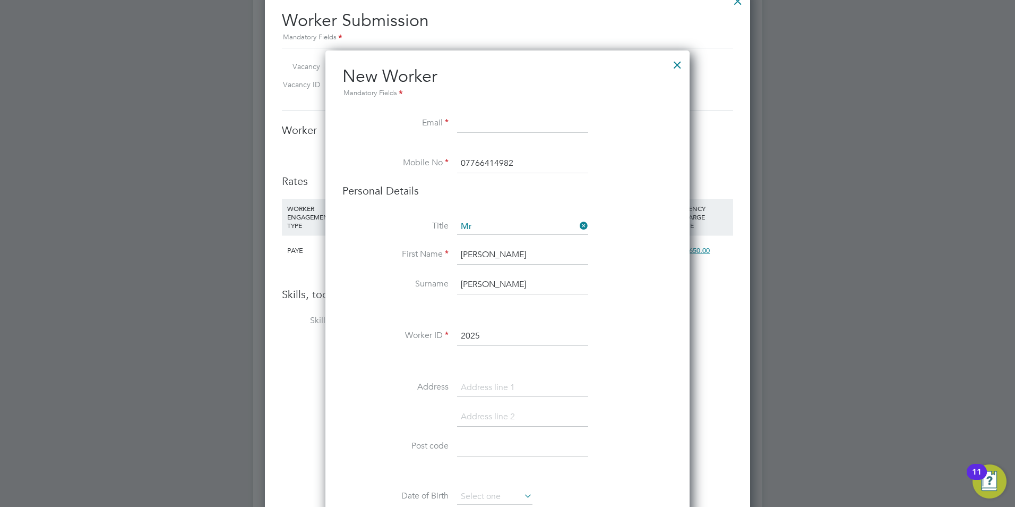
scroll to position [1434, 0]
click at [673, 64] on div at bounding box center [677, 62] width 19 height 19
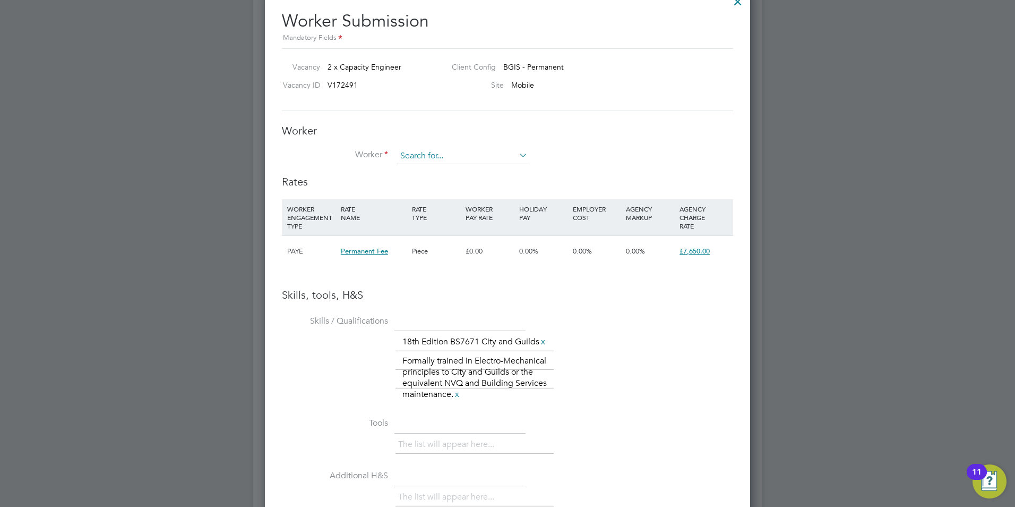
click at [448, 155] on input at bounding box center [462, 156] width 131 height 16
click at [426, 188] on li "+ Add new" at bounding box center [462, 185] width 132 height 14
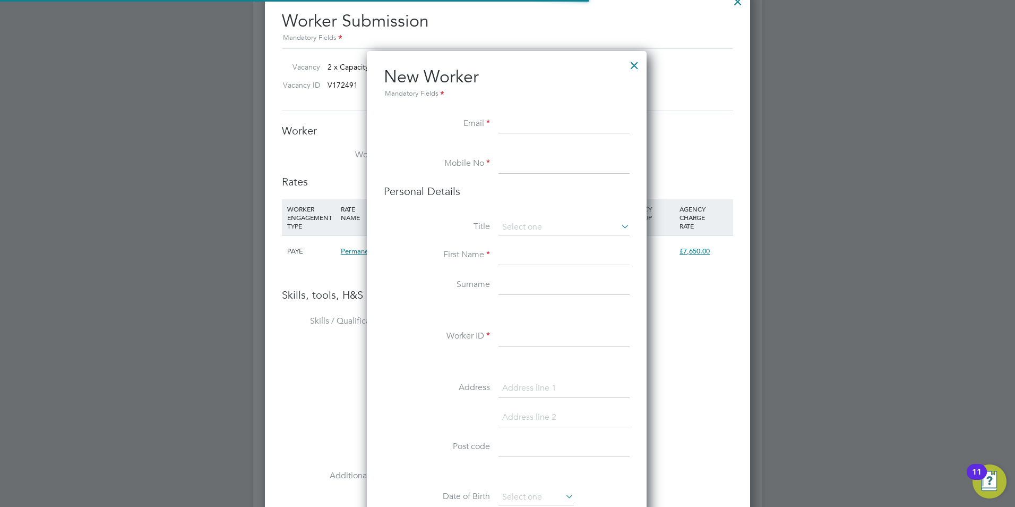
scroll to position [898, 281]
click at [504, 164] on input at bounding box center [564, 164] width 131 height 19
click at [524, 121] on input at bounding box center [564, 124] width 131 height 19
click at [628, 119] on input "henderson" at bounding box center [564, 124] width 131 height 19
click at [573, 121] on input "henderson" at bounding box center [564, 124] width 131 height 19
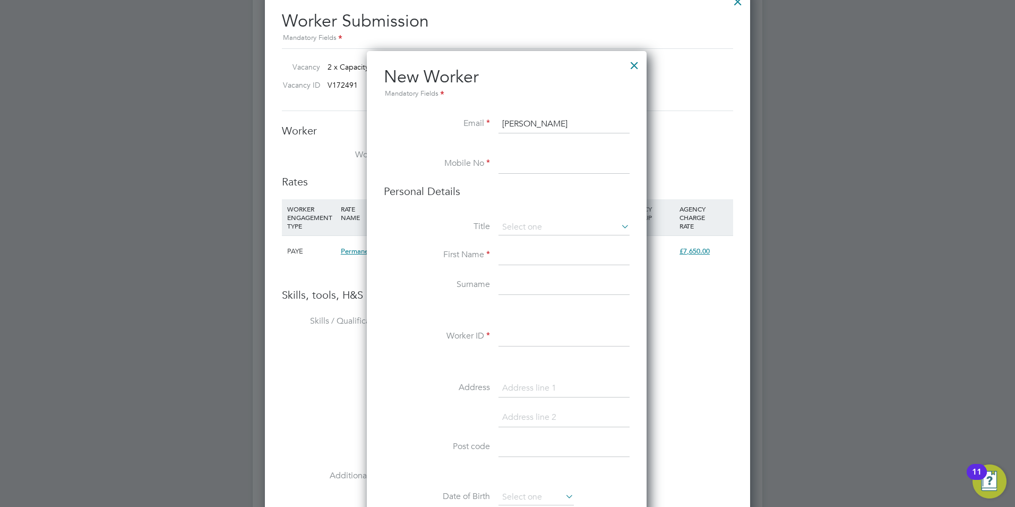
click at [504, 164] on input at bounding box center [564, 164] width 131 height 19
click at [541, 121] on input "henderson" at bounding box center [564, 124] width 131 height 19
click at [517, 102] on li "New Worker Mandatory Fields" at bounding box center [507, 90] width 246 height 49
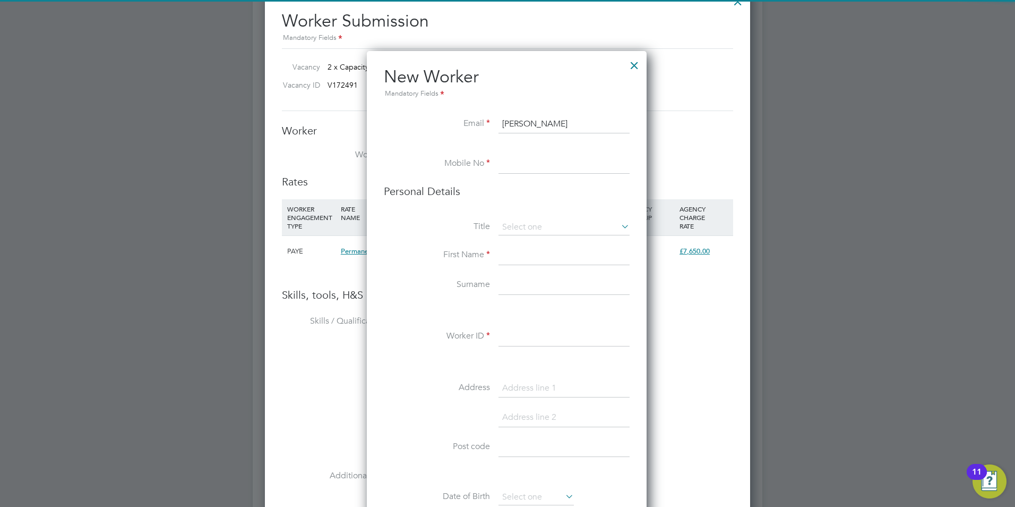
drag, startPoint x: 542, startPoint y: 124, endPoint x: 559, endPoint y: 125, distance: 17.1
click at [544, 124] on input "henderson" at bounding box center [564, 124] width 131 height 19
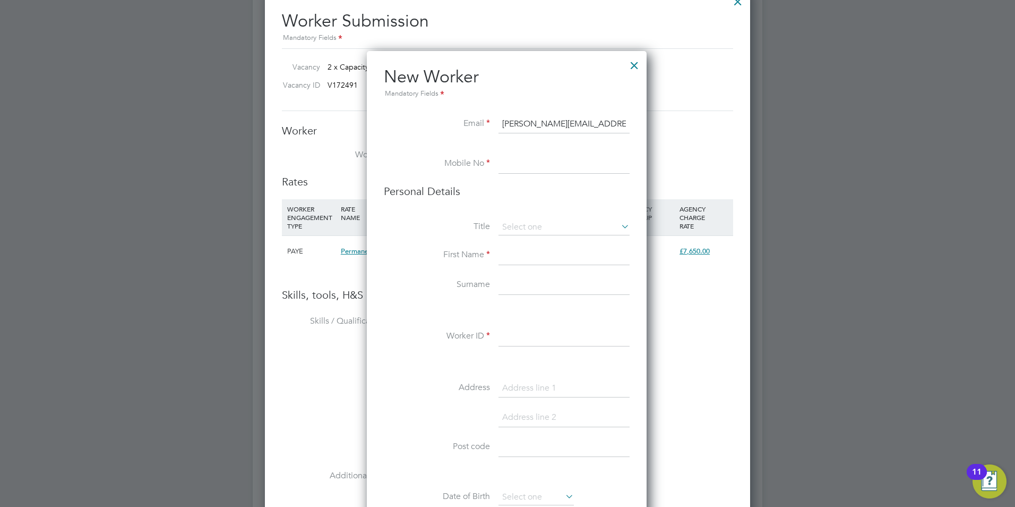
type input "henderson@hotmail.com"
click at [559, 165] on input at bounding box center [564, 164] width 131 height 19
type input "07766414982"
type input "Khalid"
type input "Yousif"
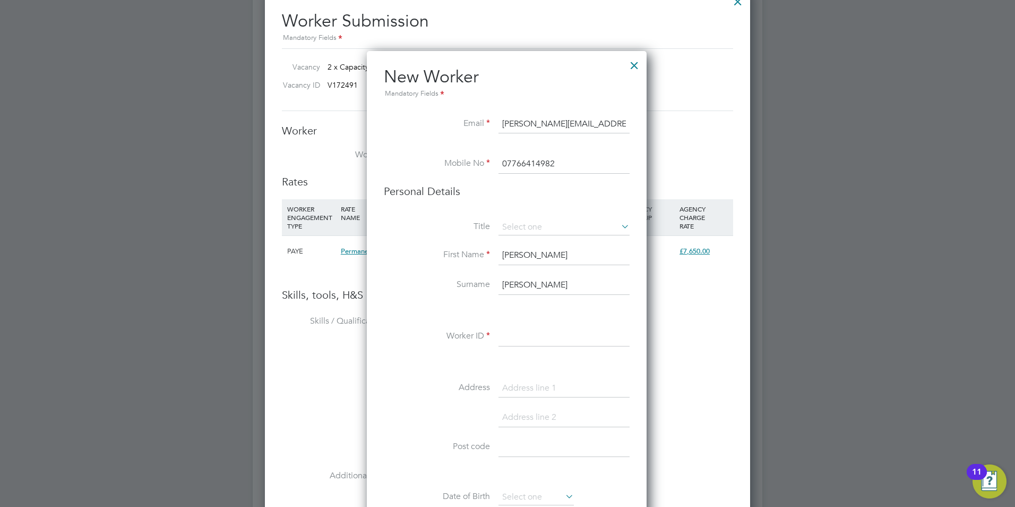
type input "2025"
click at [542, 228] on input at bounding box center [564, 227] width 131 height 16
click at [535, 238] on li "Mr" at bounding box center [564, 242] width 132 height 14
type input "Mr"
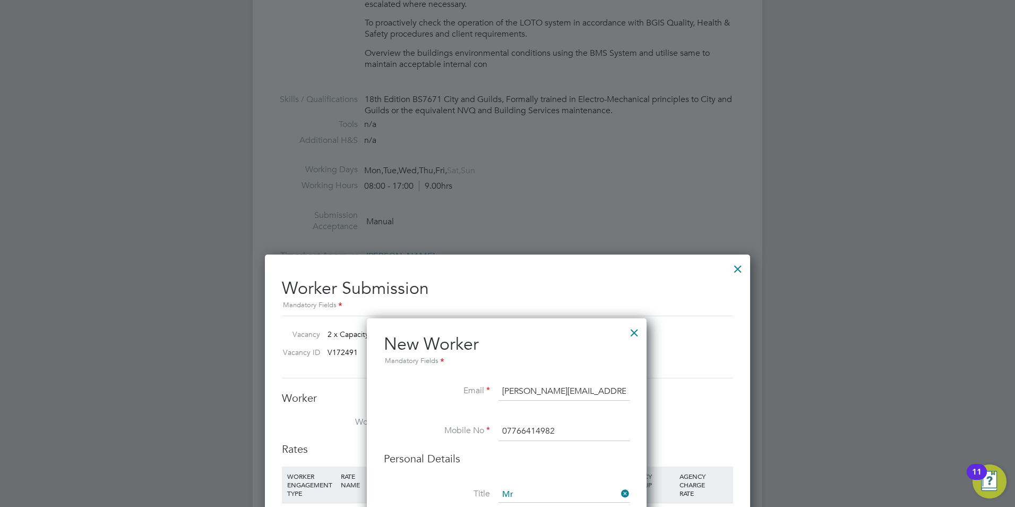
scroll to position [1328, 0]
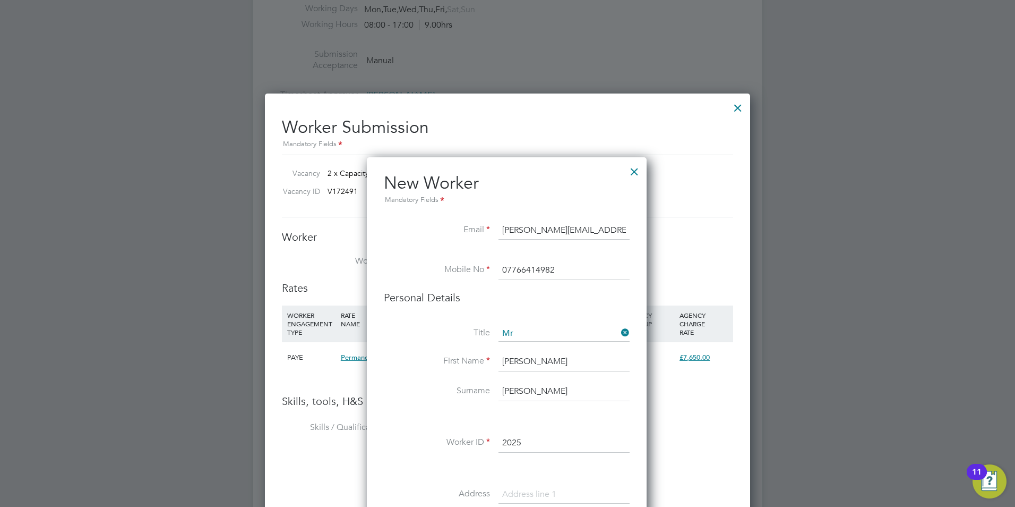
drag, startPoint x: 600, startPoint y: 231, endPoint x: 442, endPoint y: 229, distance: 158.3
click at [442, 229] on li "Email henderson@hotmail.com" at bounding box center [507, 236] width 246 height 30
click at [637, 169] on div at bounding box center [634, 168] width 19 height 19
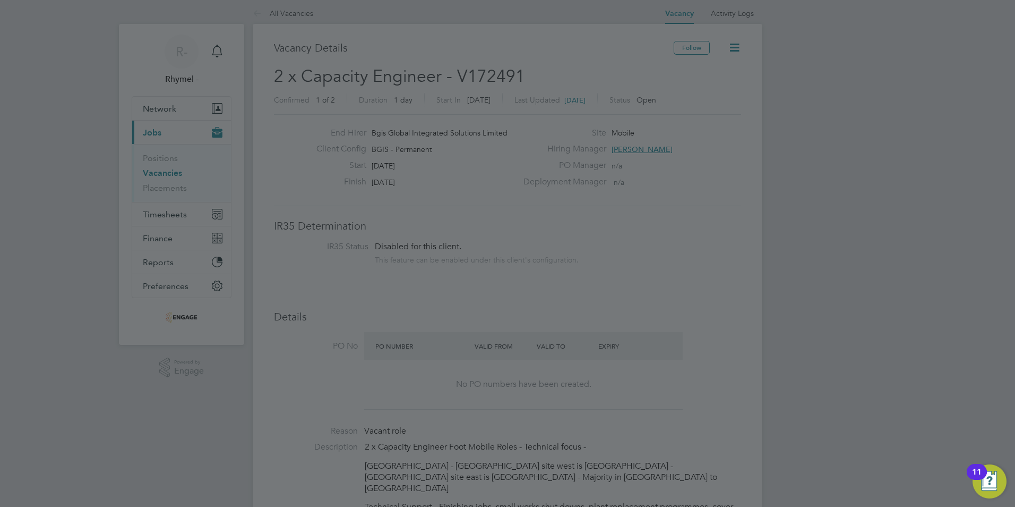
scroll to position [0, 0]
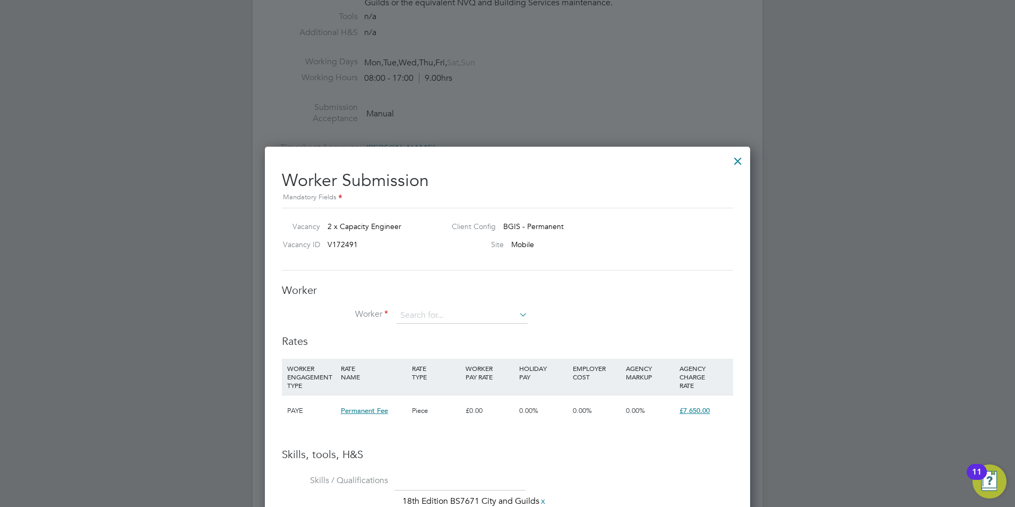
click at [733, 165] on div at bounding box center [738, 158] width 19 height 19
